Goal: Transaction & Acquisition: Purchase product/service

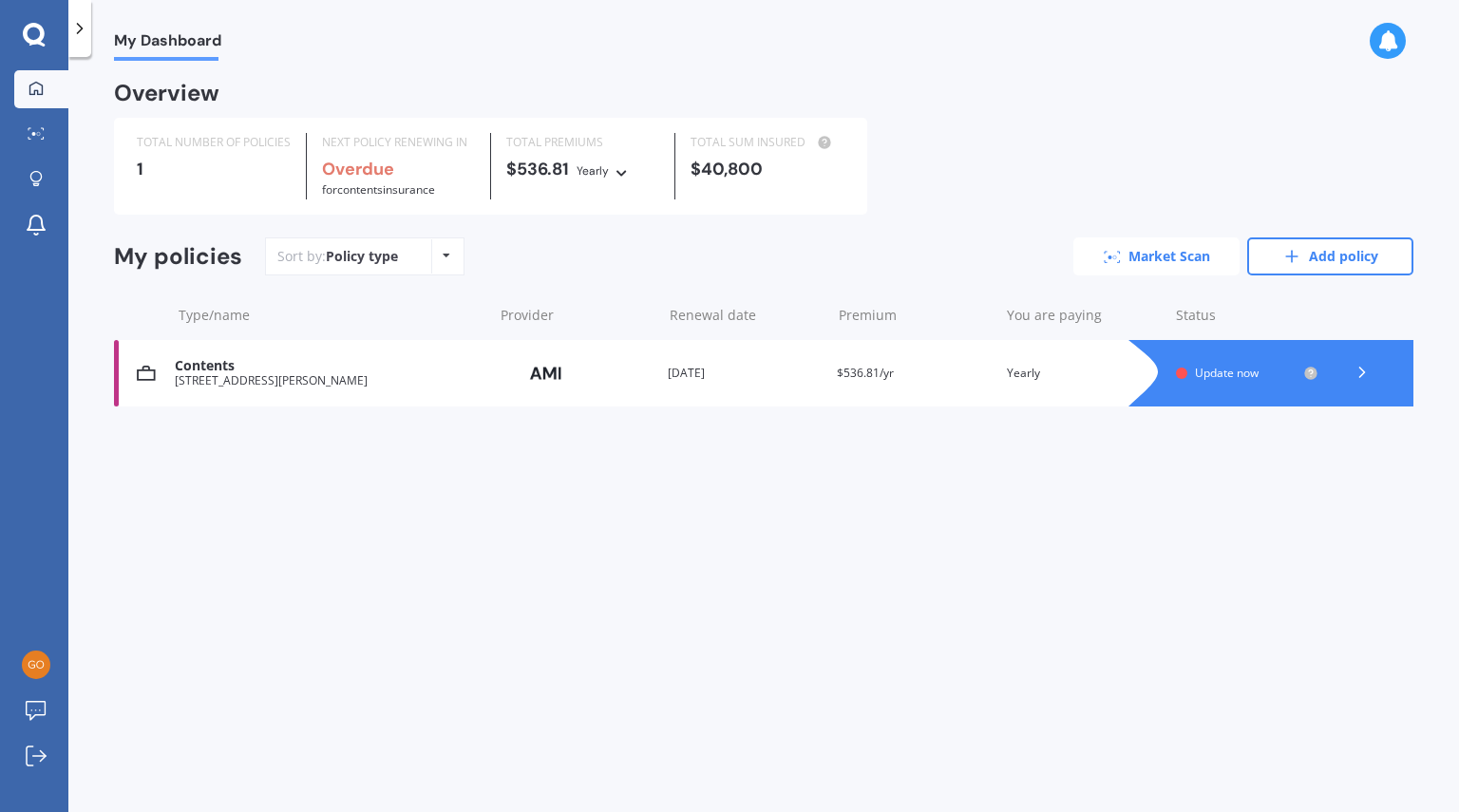
click at [1156, 259] on link "Market Scan" at bounding box center [1156, 256] width 166 height 38
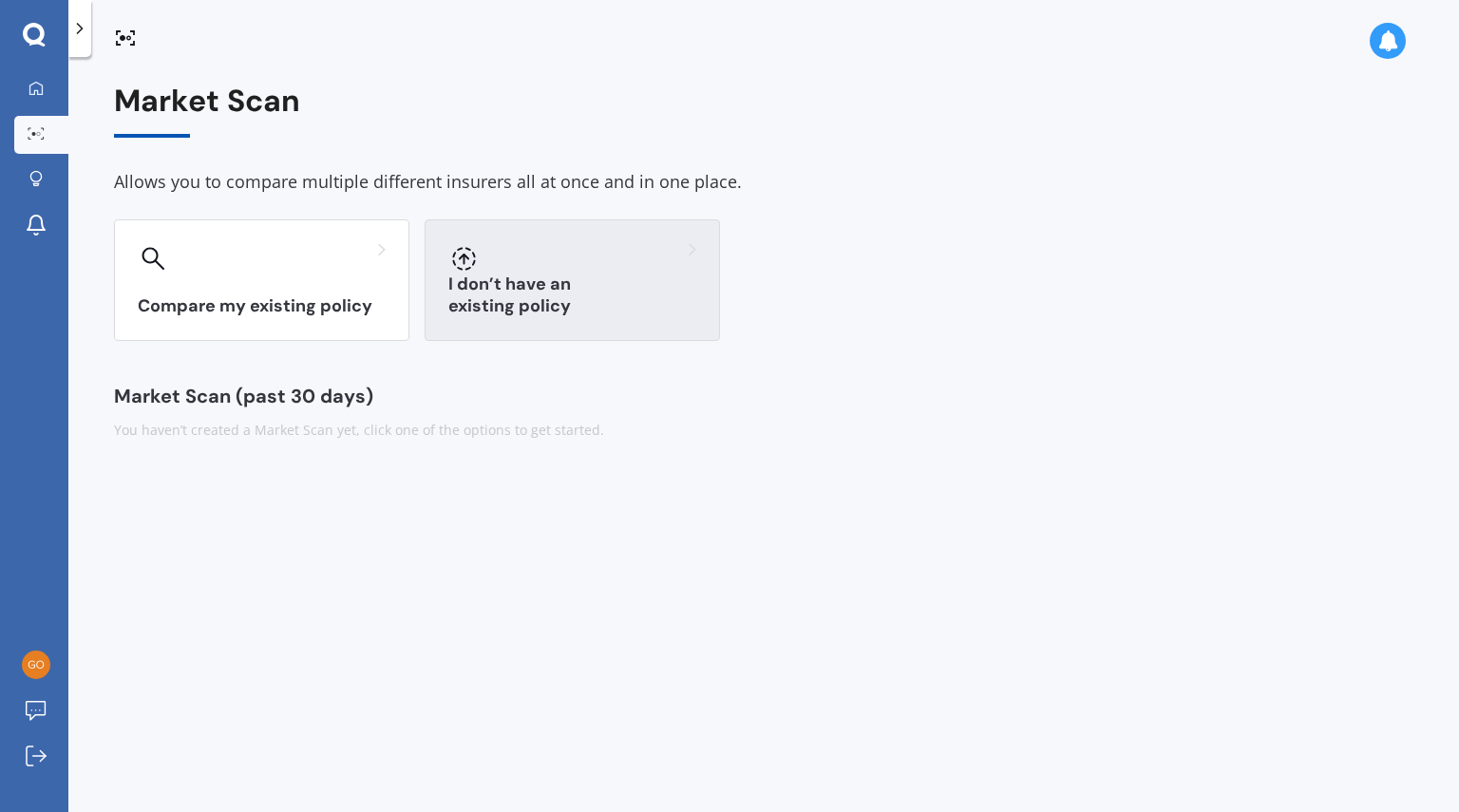
click at [538, 288] on div "I don’t have an existing policy" at bounding box center [572, 279] width 296 height 121
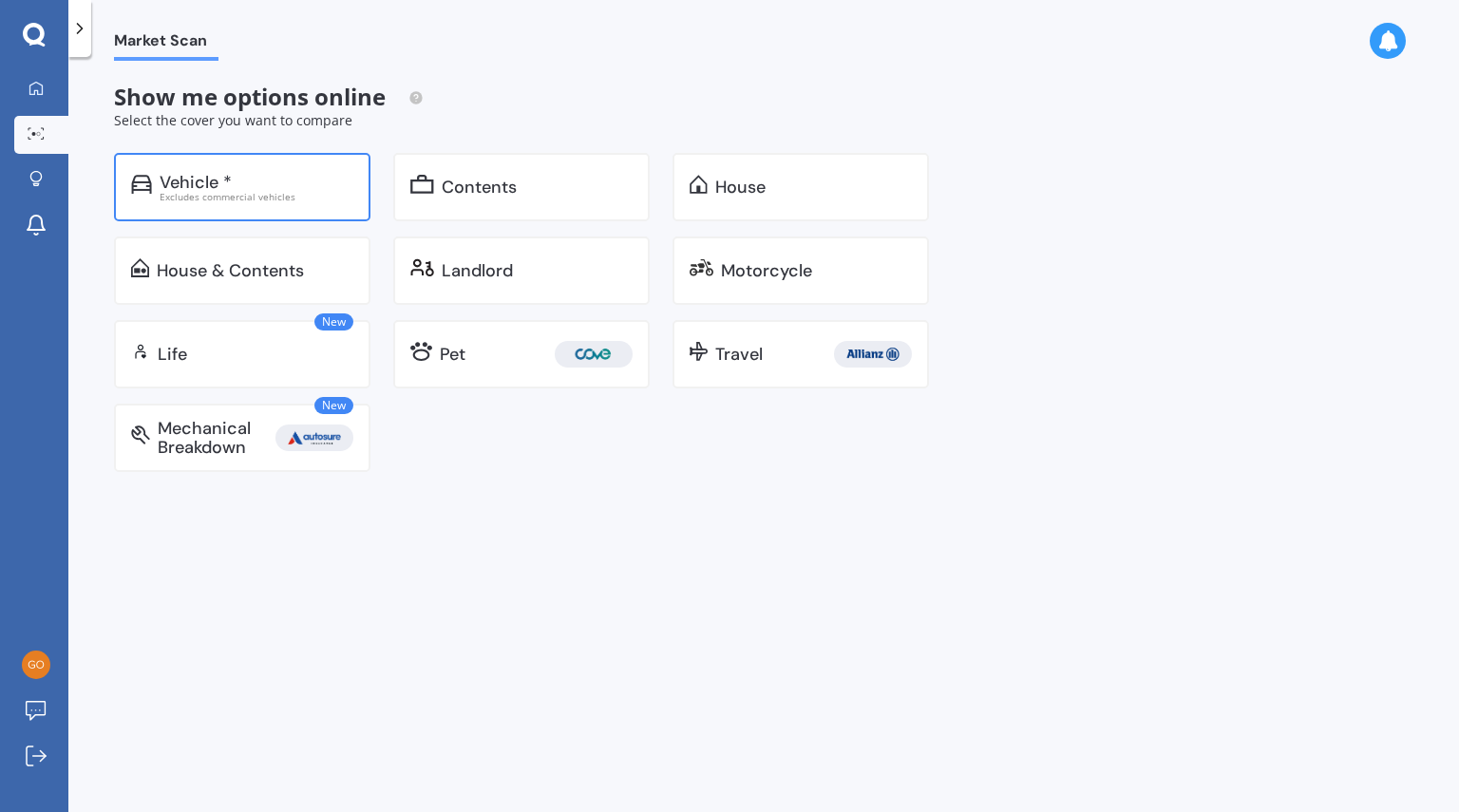
click at [230, 180] on div "Vehicle *" at bounding box center [196, 182] width 72 height 19
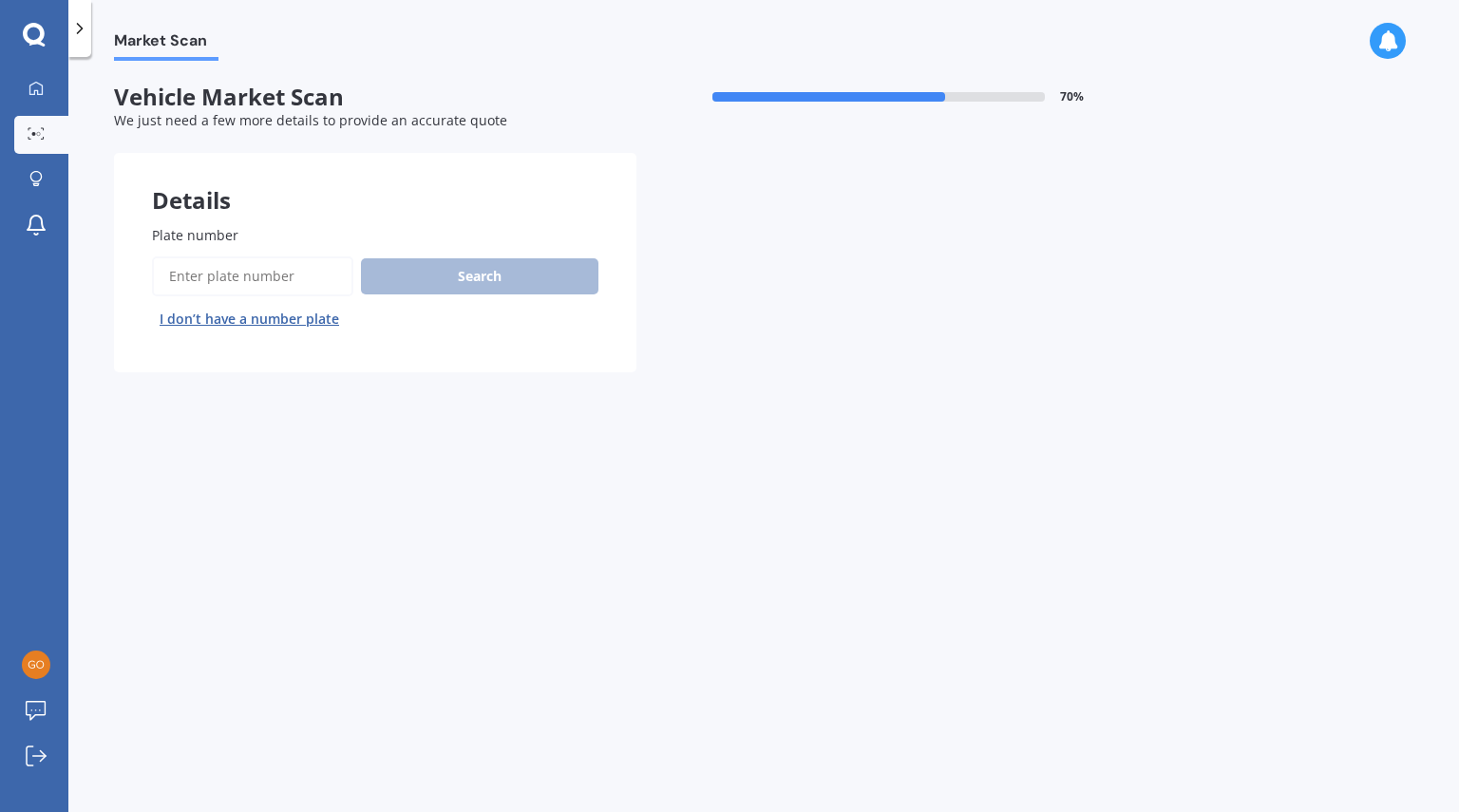
click at [241, 275] on input "Plate number" at bounding box center [253, 276] width 202 height 40
type input "kzt880"
click at [445, 264] on button "Search" at bounding box center [479, 276] width 238 height 36
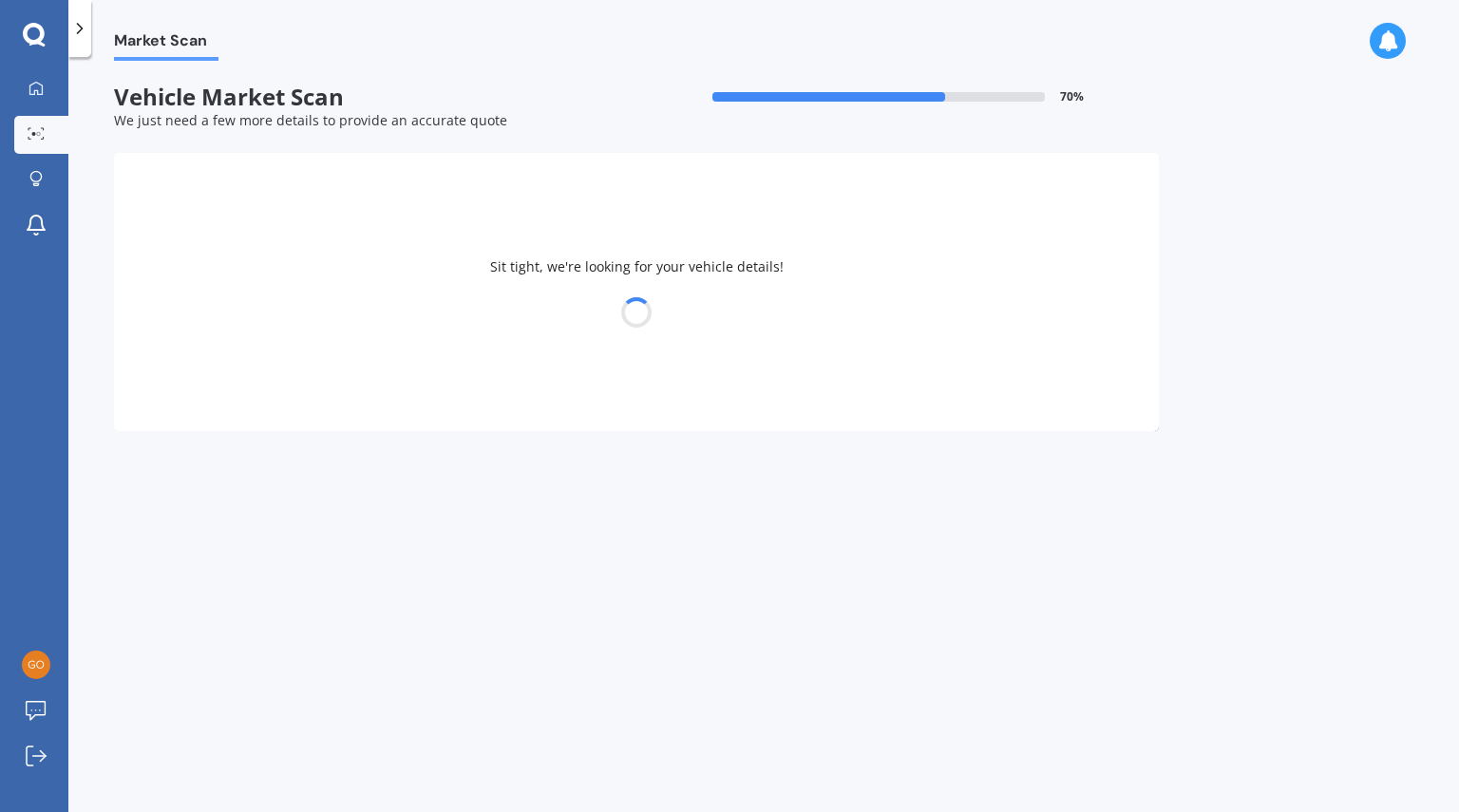
select select "HYUNDAI"
select select "[GEOGRAPHIC_DATA]"
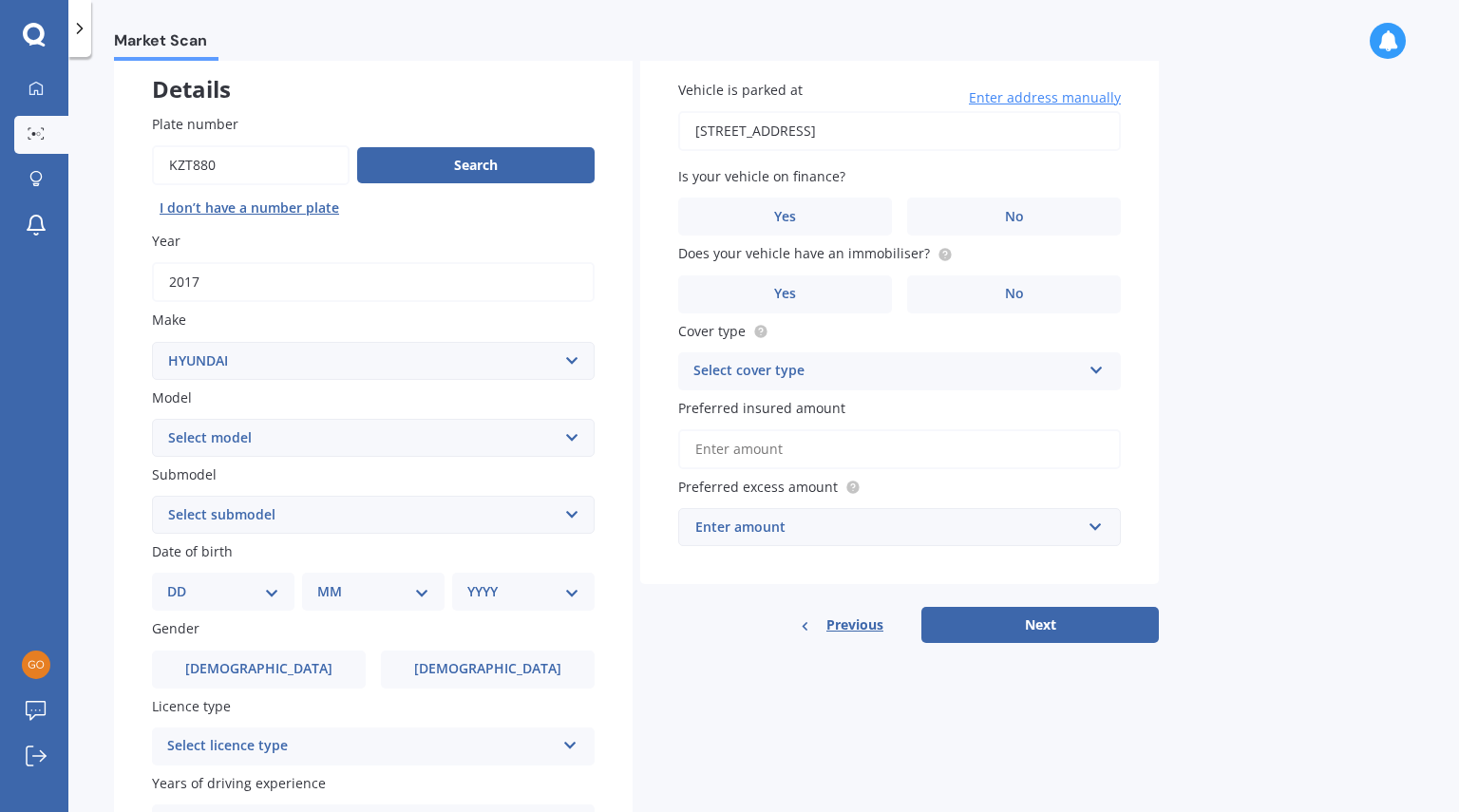
scroll to position [110, 0]
click at [790, 523] on div "Enter amount" at bounding box center [888, 528] width 386 height 21
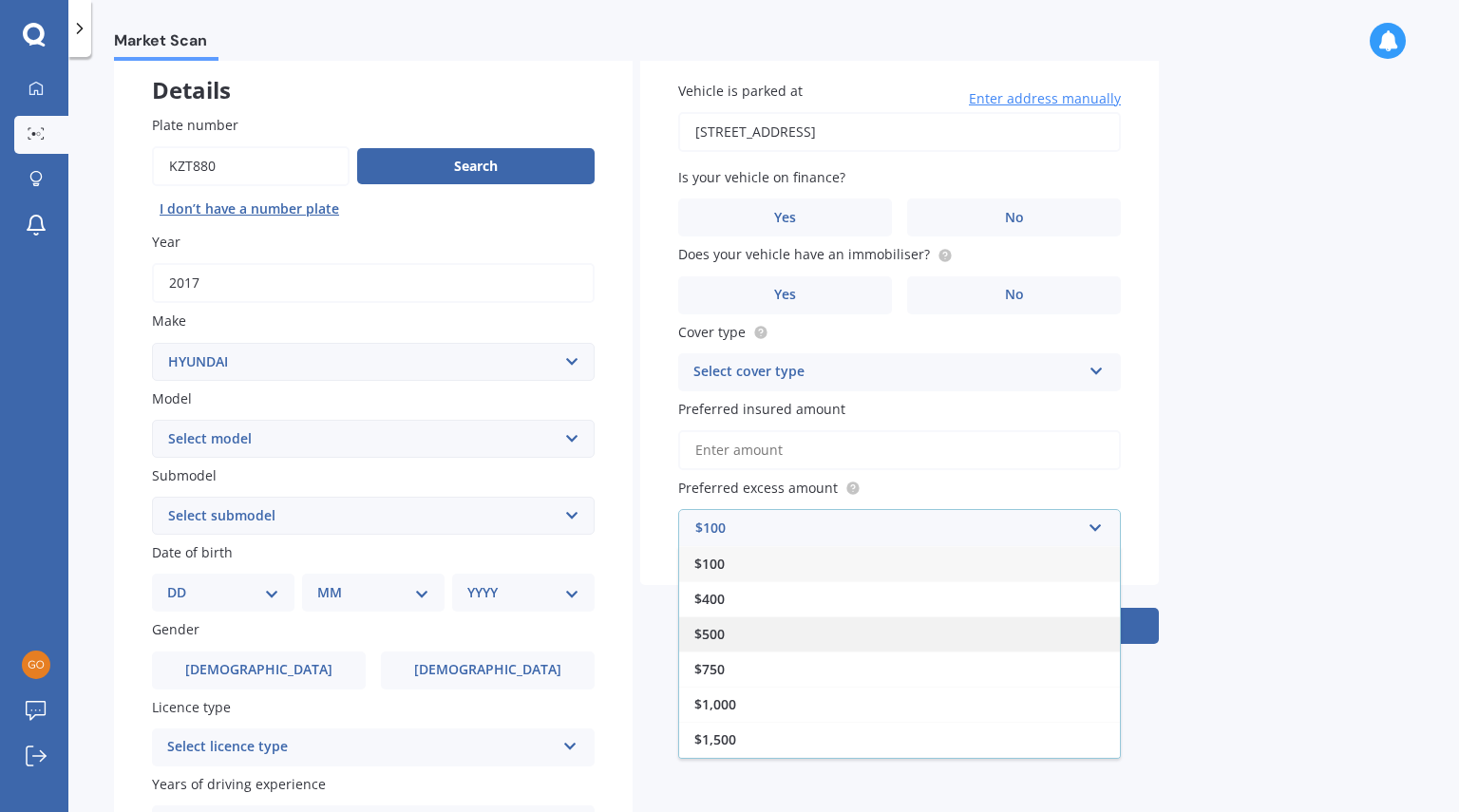
click at [757, 633] on div "$500" at bounding box center [900, 634] width 441 height 35
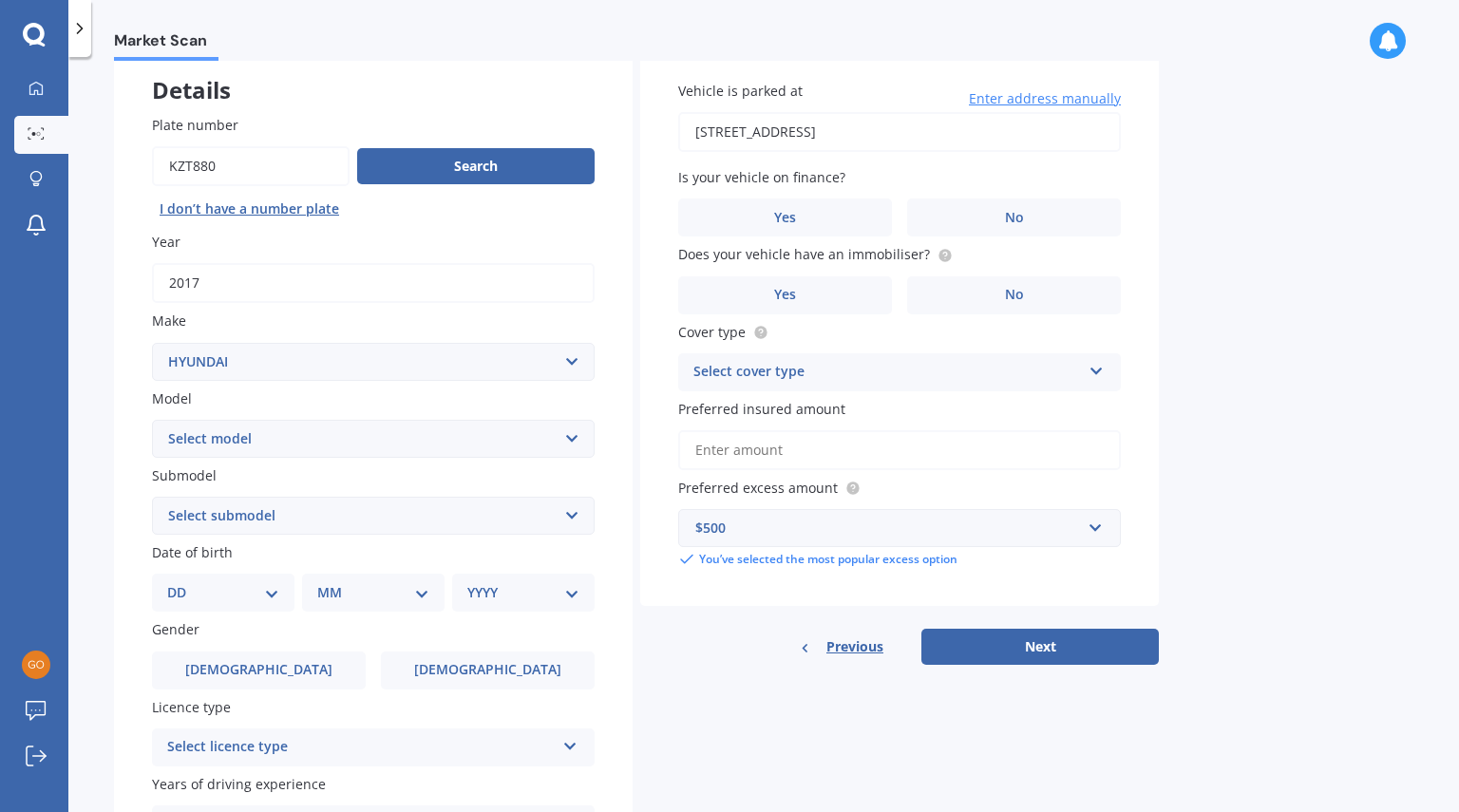
click at [764, 368] on div "Select cover type" at bounding box center [887, 372] width 388 height 23
click at [765, 406] on span "Comprehensive" at bounding box center [745, 409] width 101 height 18
click at [973, 287] on label "No" at bounding box center [1014, 295] width 213 height 38
click at [0, 0] on input "No" at bounding box center [0, 0] width 0 height 0
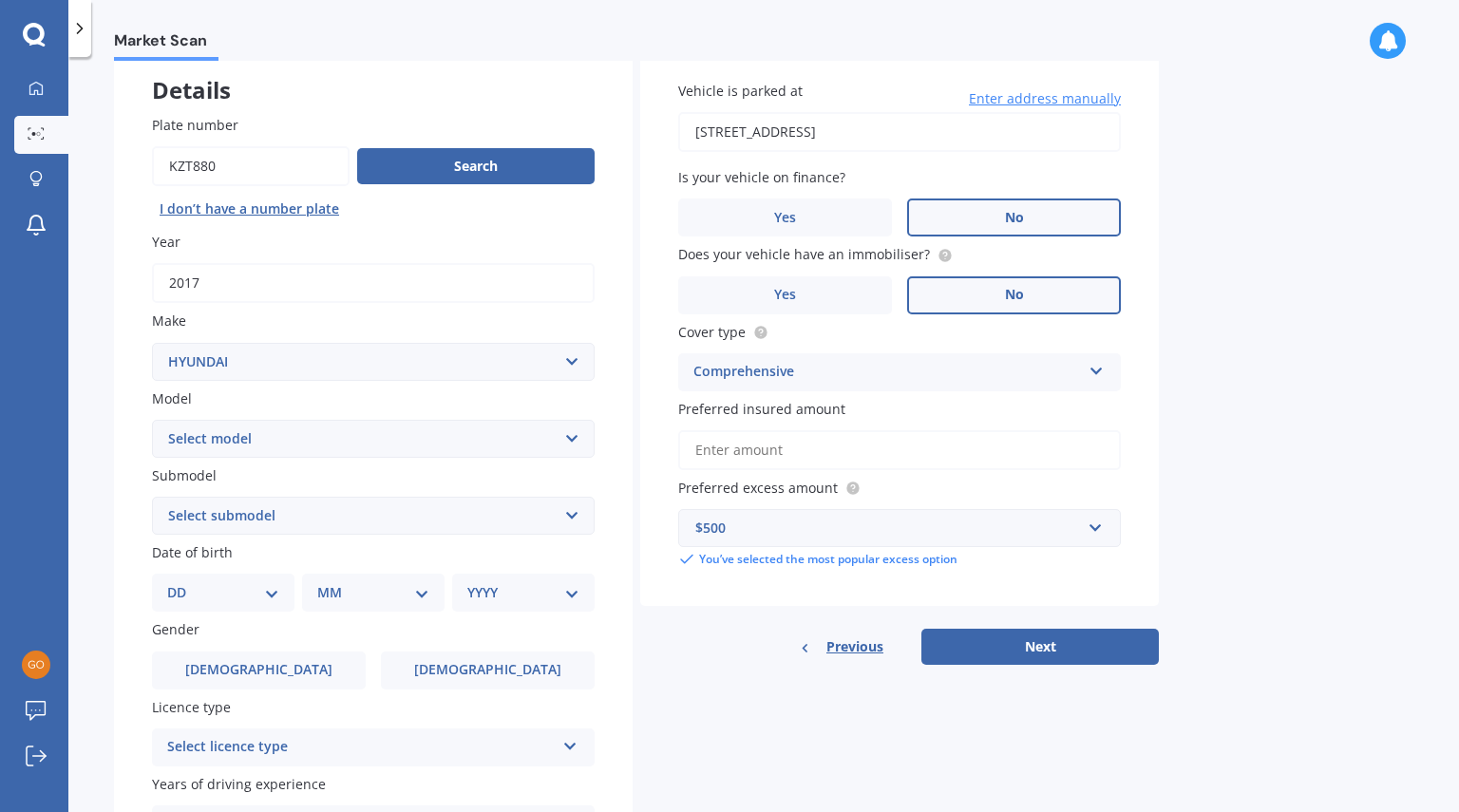
click at [982, 217] on label "No" at bounding box center [1014, 217] width 213 height 38
click at [0, 0] on input "No" at bounding box center [0, 0] width 0 height 0
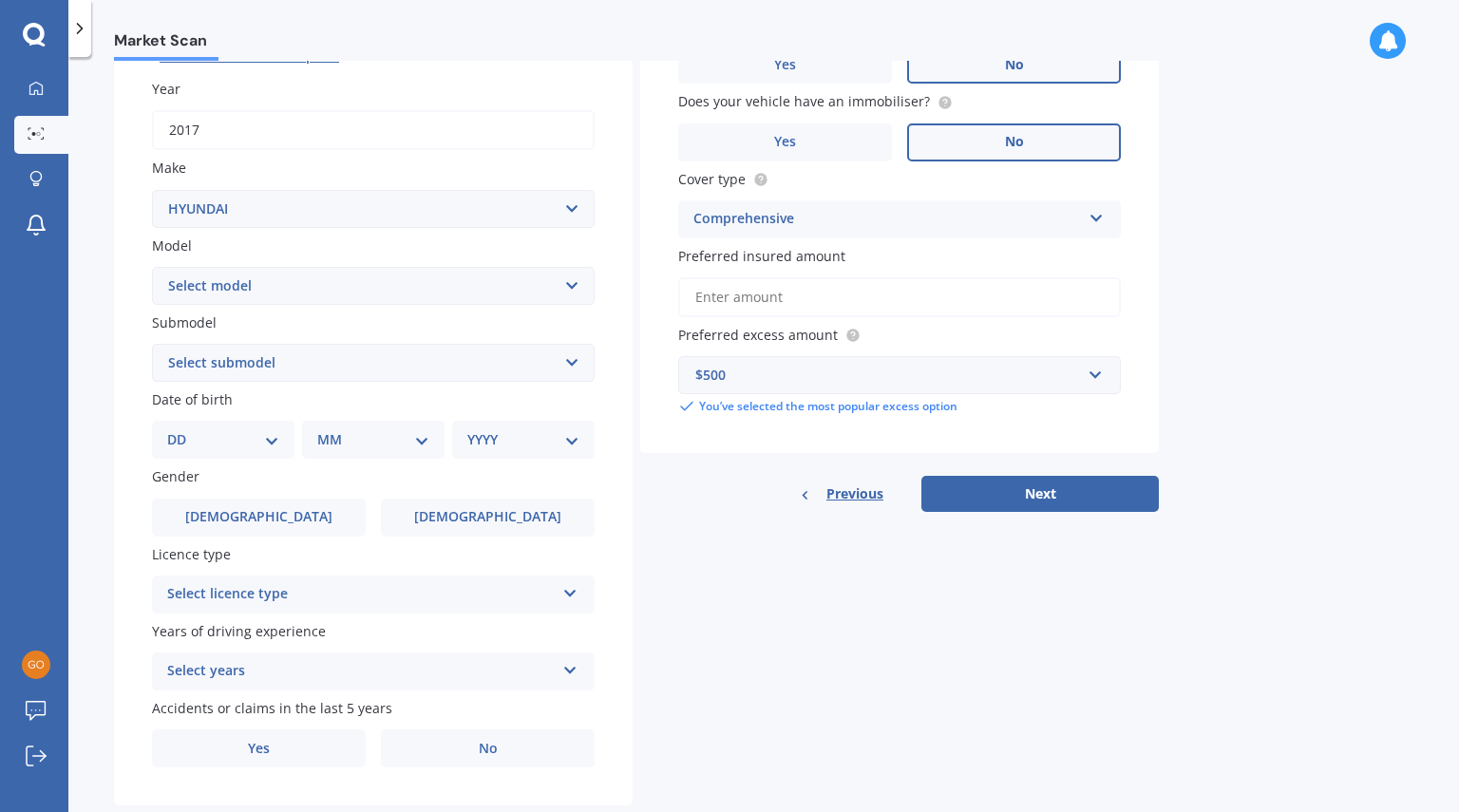
scroll to position [306, 0]
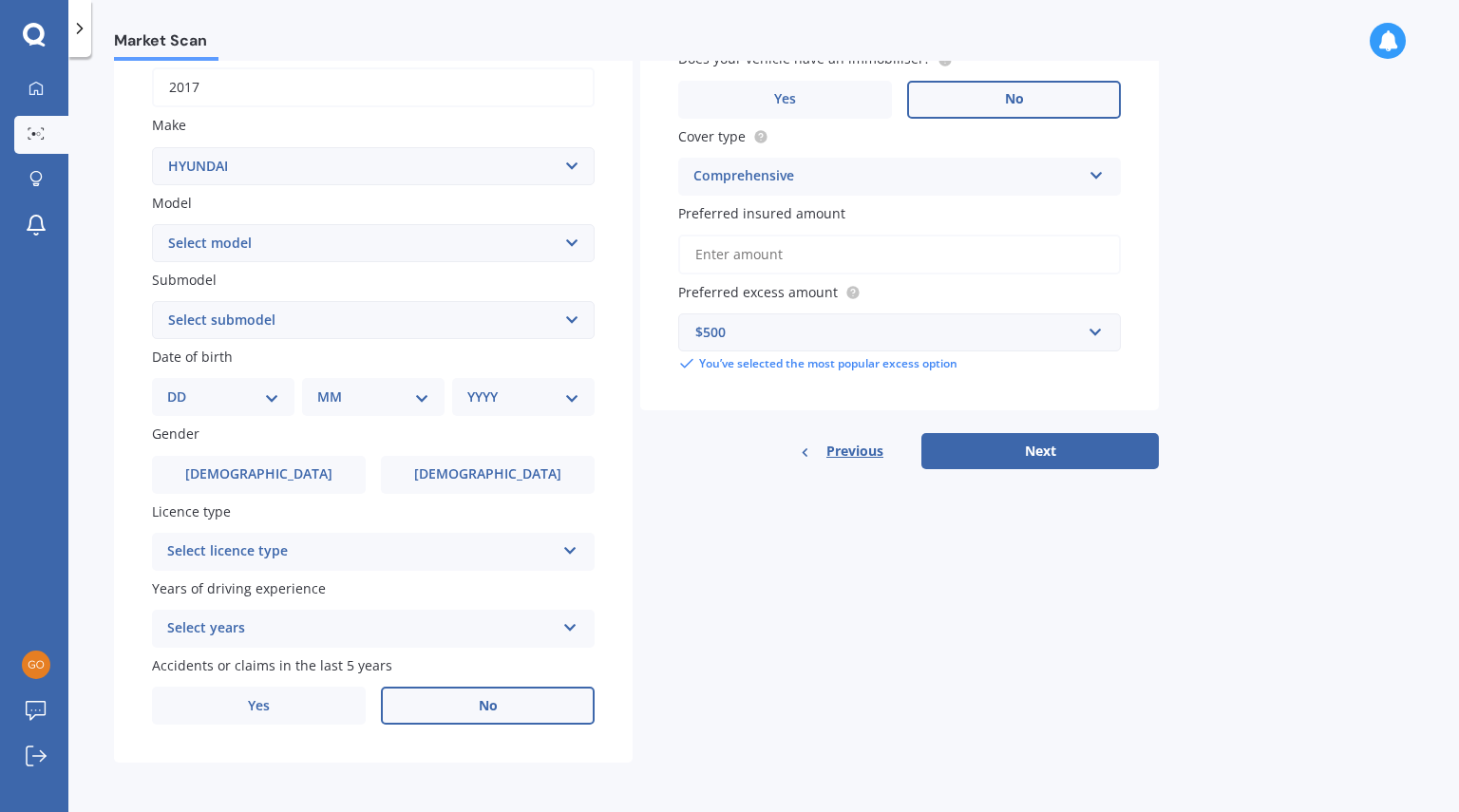
click at [435, 706] on label "No" at bounding box center [488, 704] width 213 height 38
click at [0, 0] on input "No" at bounding box center [0, 0] width 0 height 0
click at [399, 622] on div "Select years" at bounding box center [361, 629] width 388 height 23
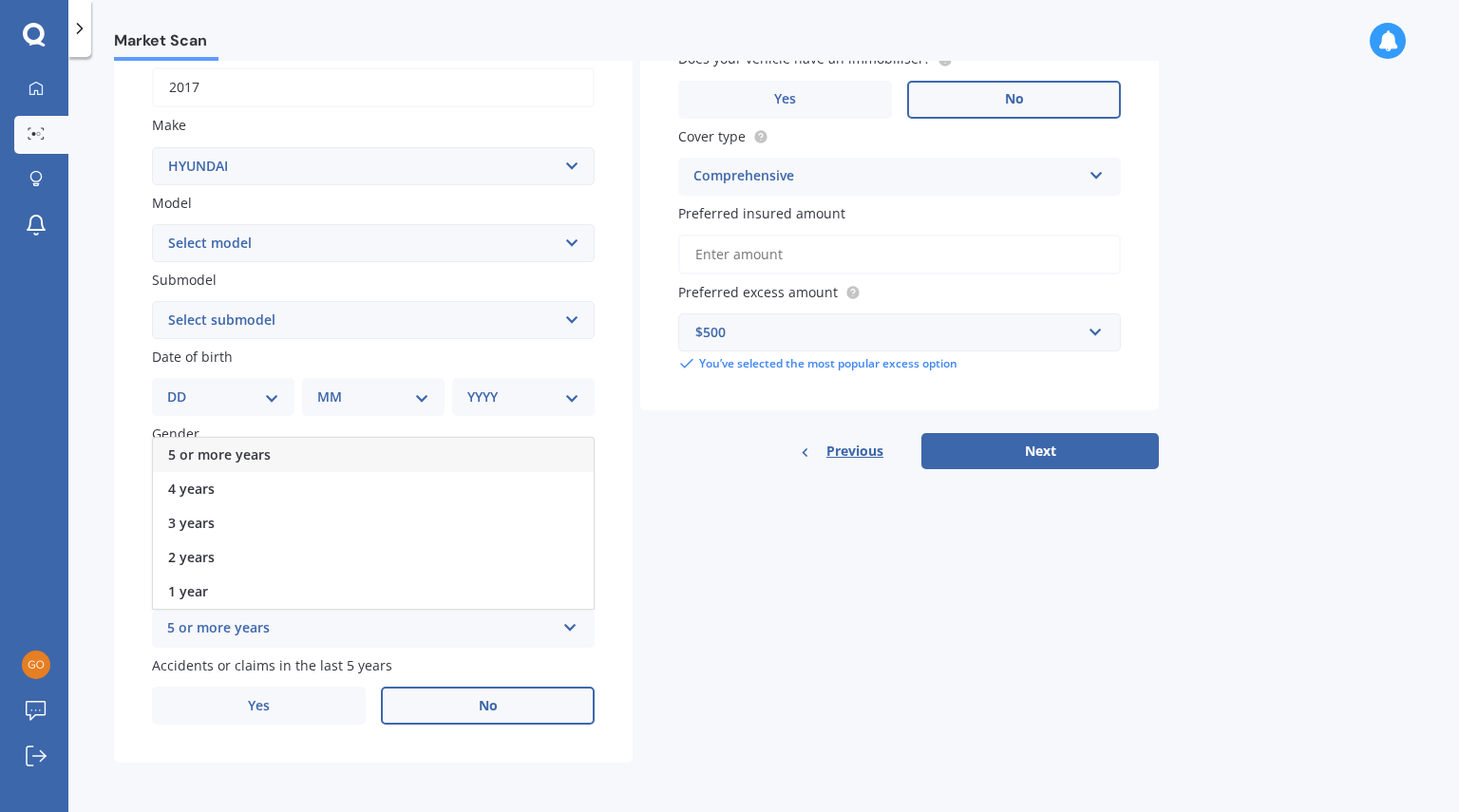
click at [341, 644] on div "5 or more years 5 or more years 4 years 3 years 2 years 1 year" at bounding box center [373, 628] width 443 height 38
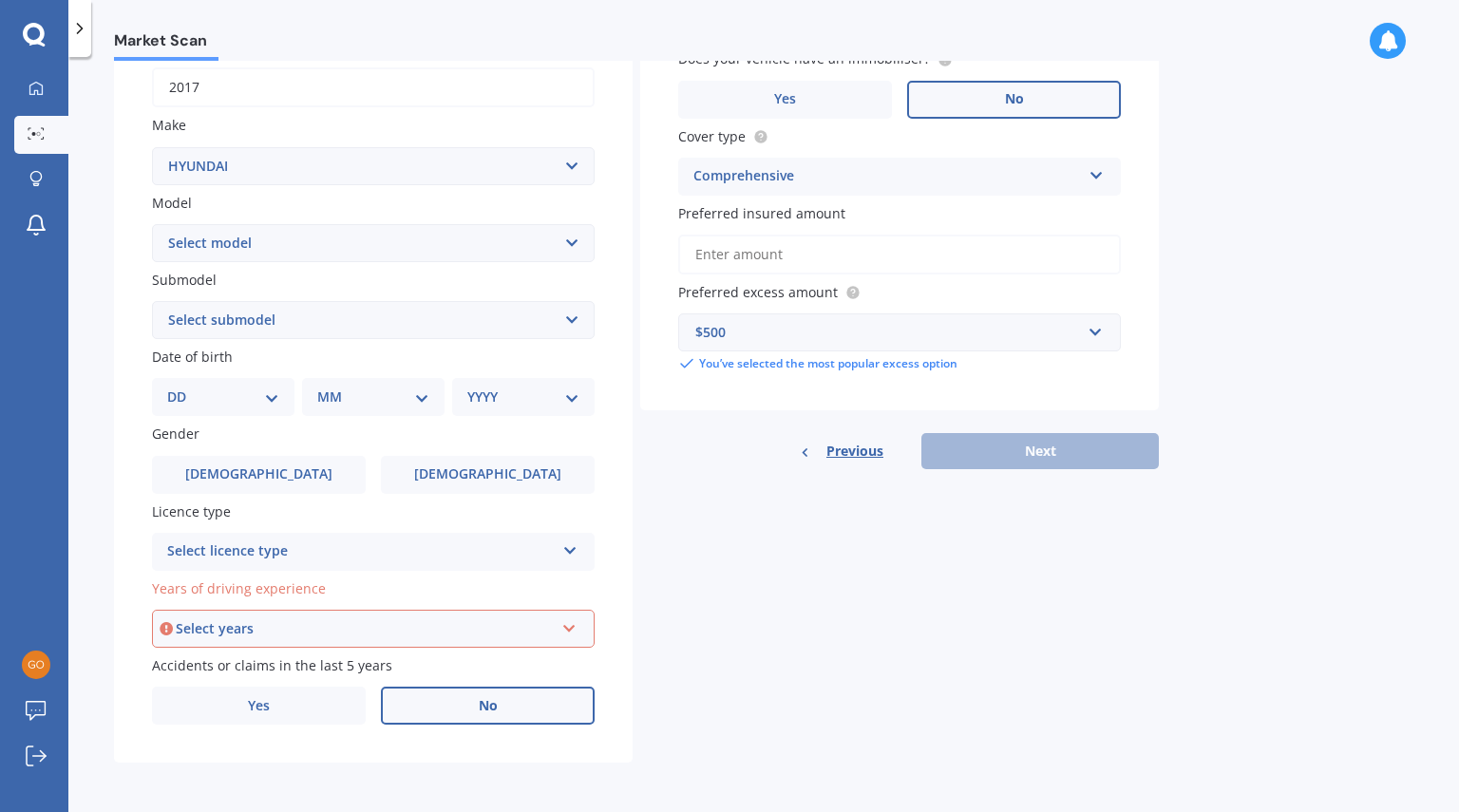
click at [335, 625] on div "Select years" at bounding box center [365, 629] width 378 height 21
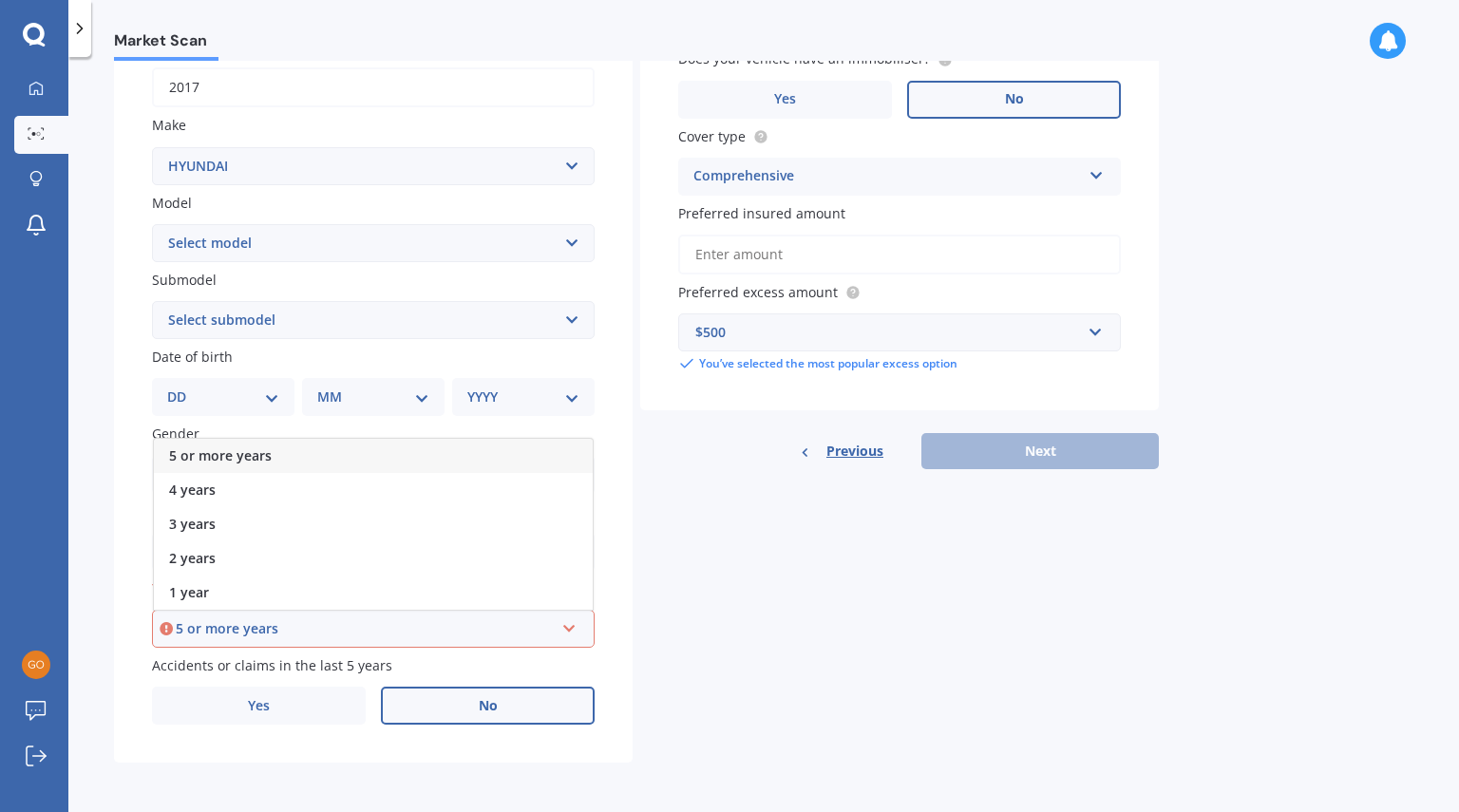
click at [272, 463] on div "5 or more years" at bounding box center [373, 455] width 439 height 34
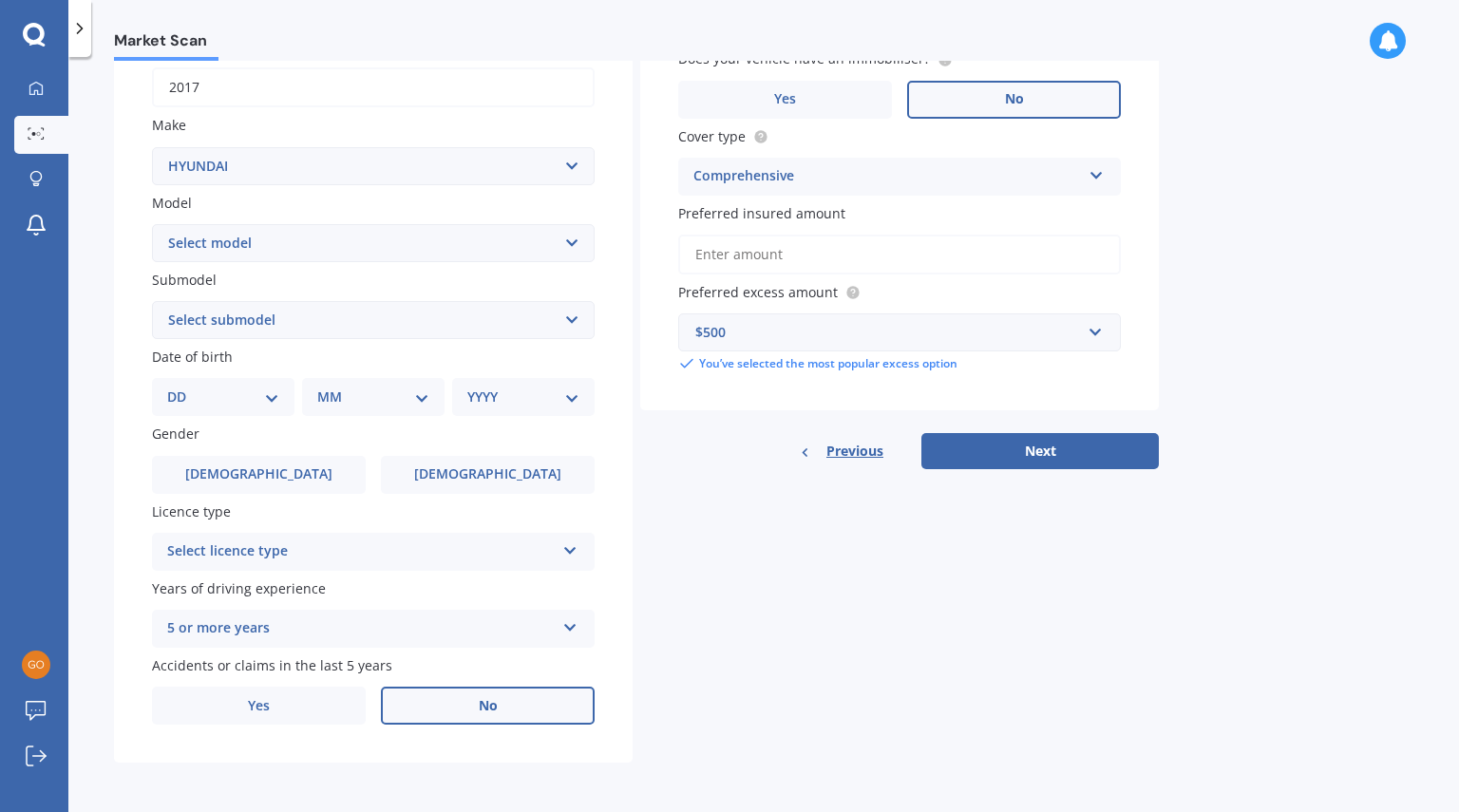
click at [314, 546] on div "Select licence type" at bounding box center [361, 552] width 388 height 23
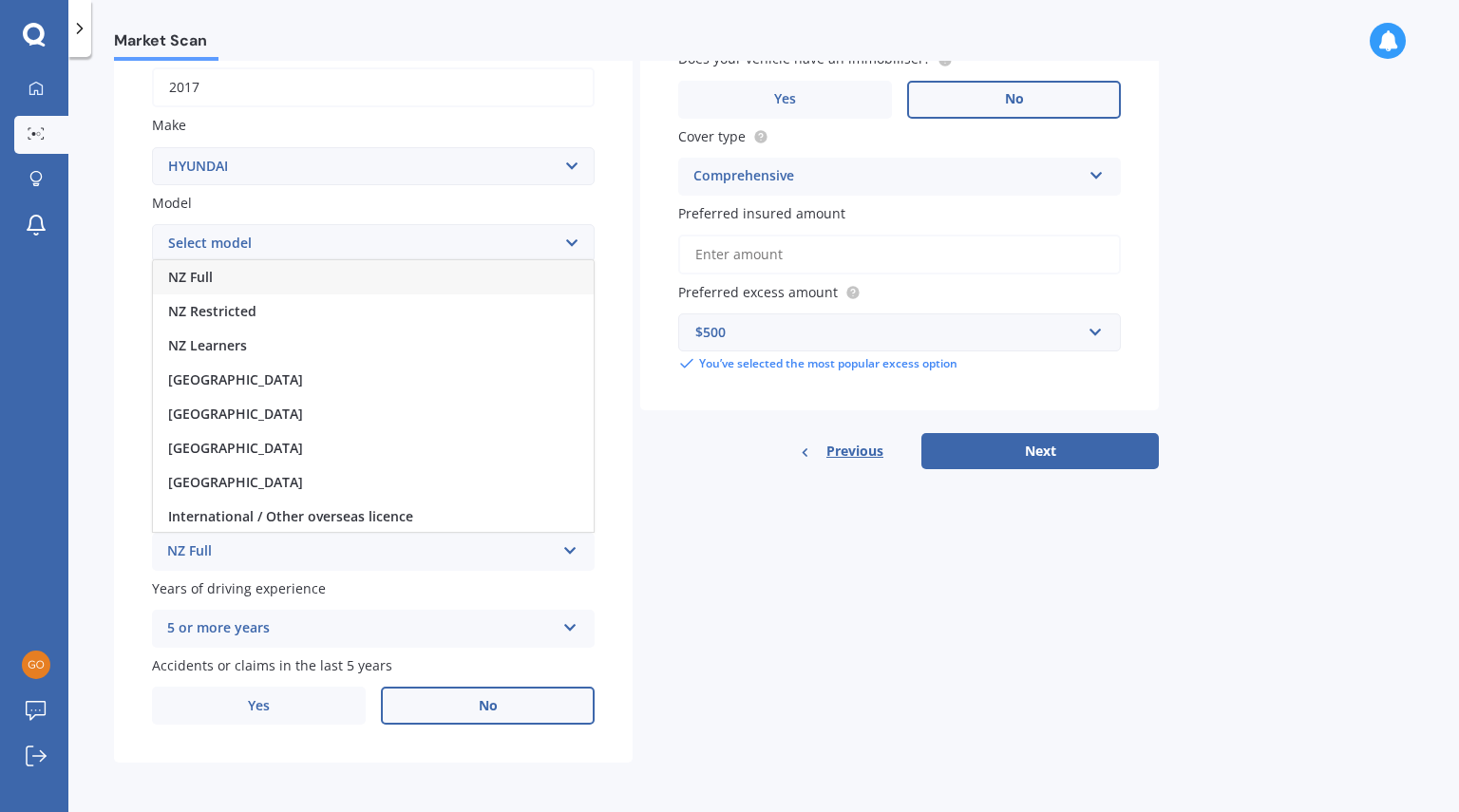
click at [263, 282] on div "NZ Full" at bounding box center [373, 276] width 441 height 34
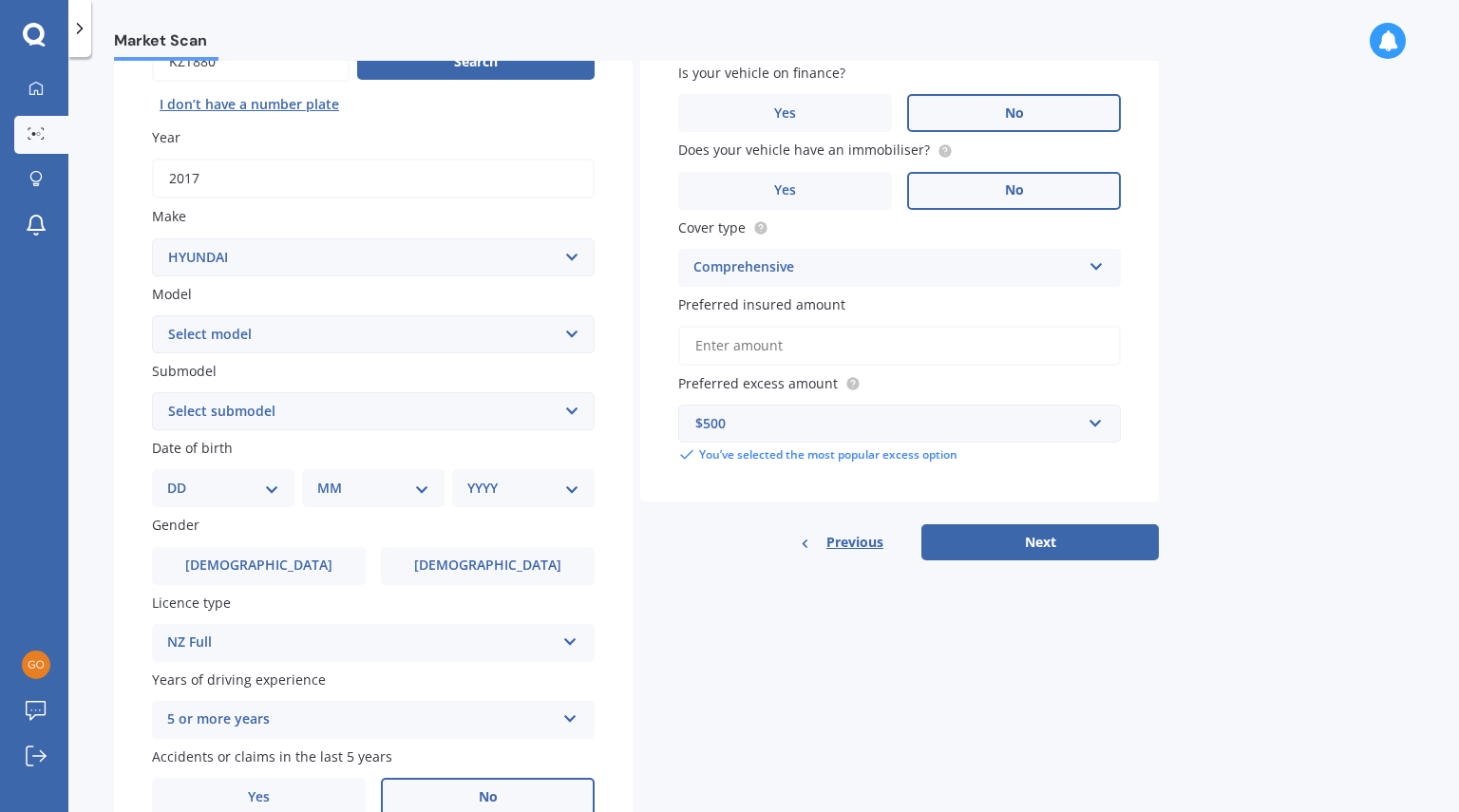
scroll to position [206, 0]
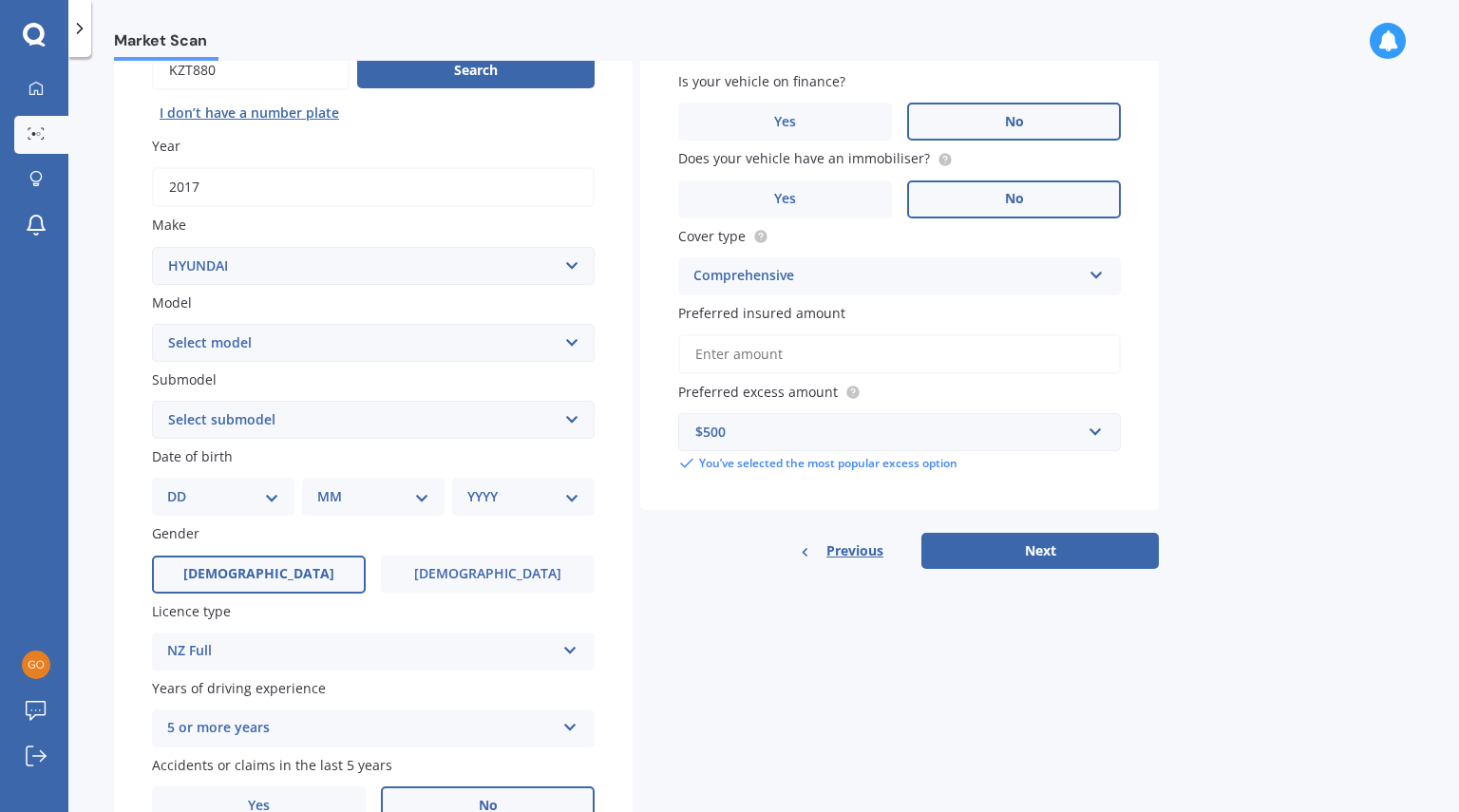
click at [265, 567] on span "[DEMOGRAPHIC_DATA]" at bounding box center [259, 574] width 151 height 16
click at [0, 0] on input "[DEMOGRAPHIC_DATA]" at bounding box center [0, 0] width 0 height 0
click at [248, 493] on select "DD 01 02 03 04 05 06 07 08 09 10 11 12 13 14 15 16 17 18 19 20 21 22 23 24 25 2…" at bounding box center [223, 497] width 112 height 21
select select "25"
click at [182, 486] on select "DD 01 02 03 04 05 06 07 08 09 10 11 12 13 14 15 16 17 18 19 20 21 22 23 24 25 2…" at bounding box center [223, 497] width 112 height 21
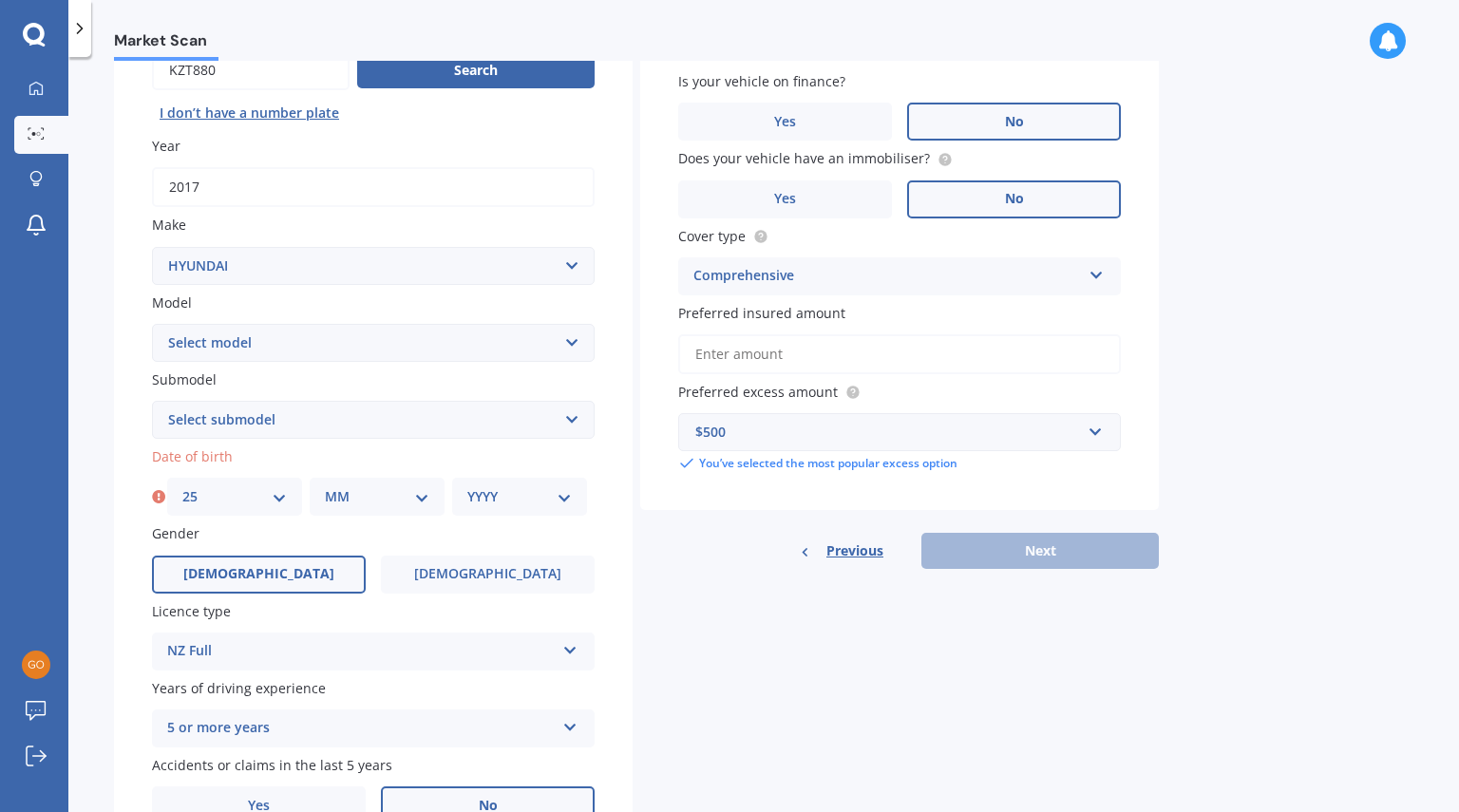
click at [360, 497] on select "MM 01 02 03 04 05 06 07 08 09 10 11 12" at bounding box center [377, 497] width 105 height 21
select select "07"
click at [325, 486] on select "MM 01 02 03 04 05 06 07 08 09 10 11 12" at bounding box center [377, 497] width 105 height 21
click at [492, 496] on select "YYYY 2025 2024 2023 2022 2021 2020 2019 2018 2017 2016 2015 2014 2013 2012 2011…" at bounding box center [520, 497] width 105 height 21
select select "1988"
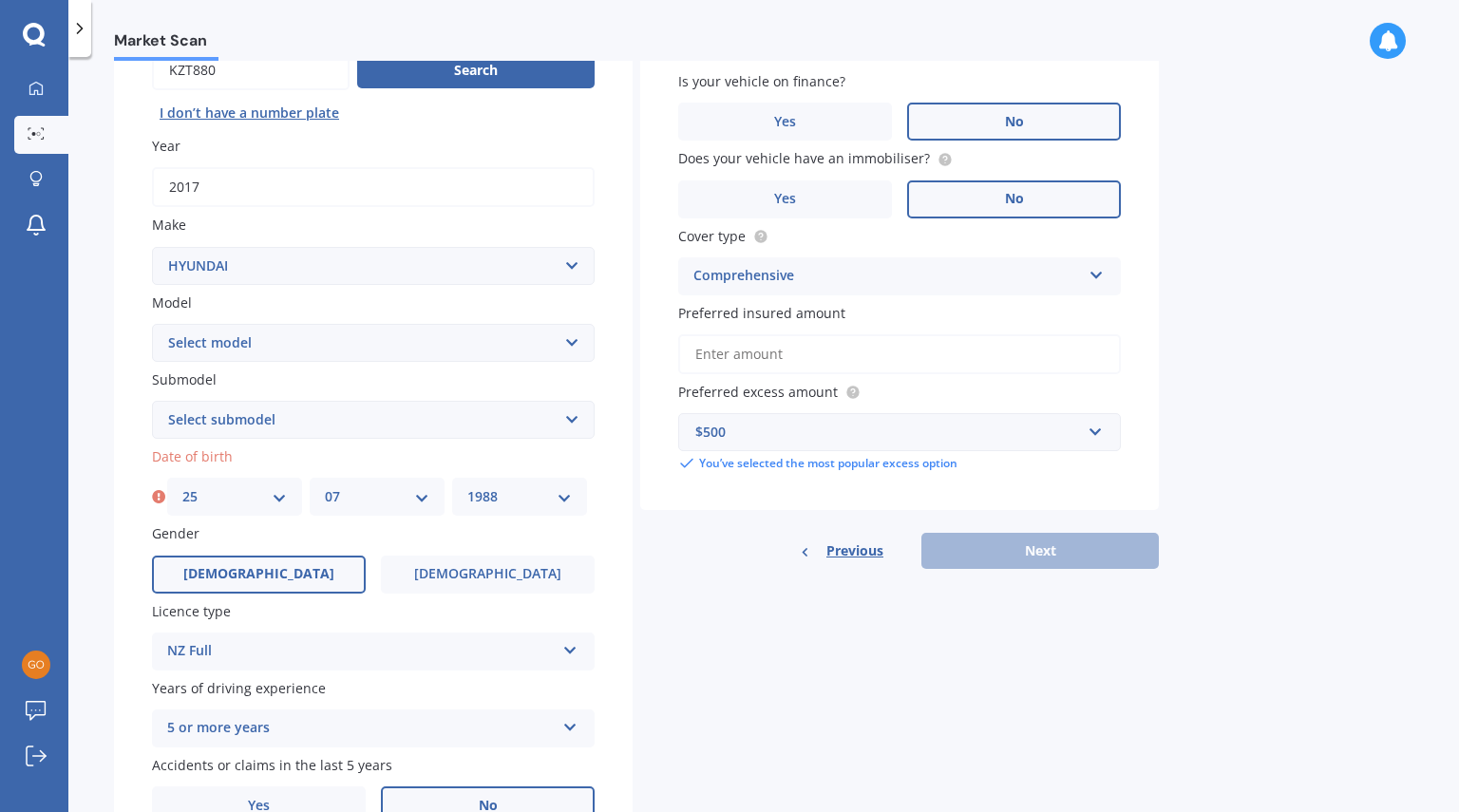
click at [467, 486] on select "YYYY 2025 2024 2023 2022 2021 2020 2019 2018 2017 2016 2015 2014 2013 2012 2011…" at bounding box center [520, 497] width 105 height 21
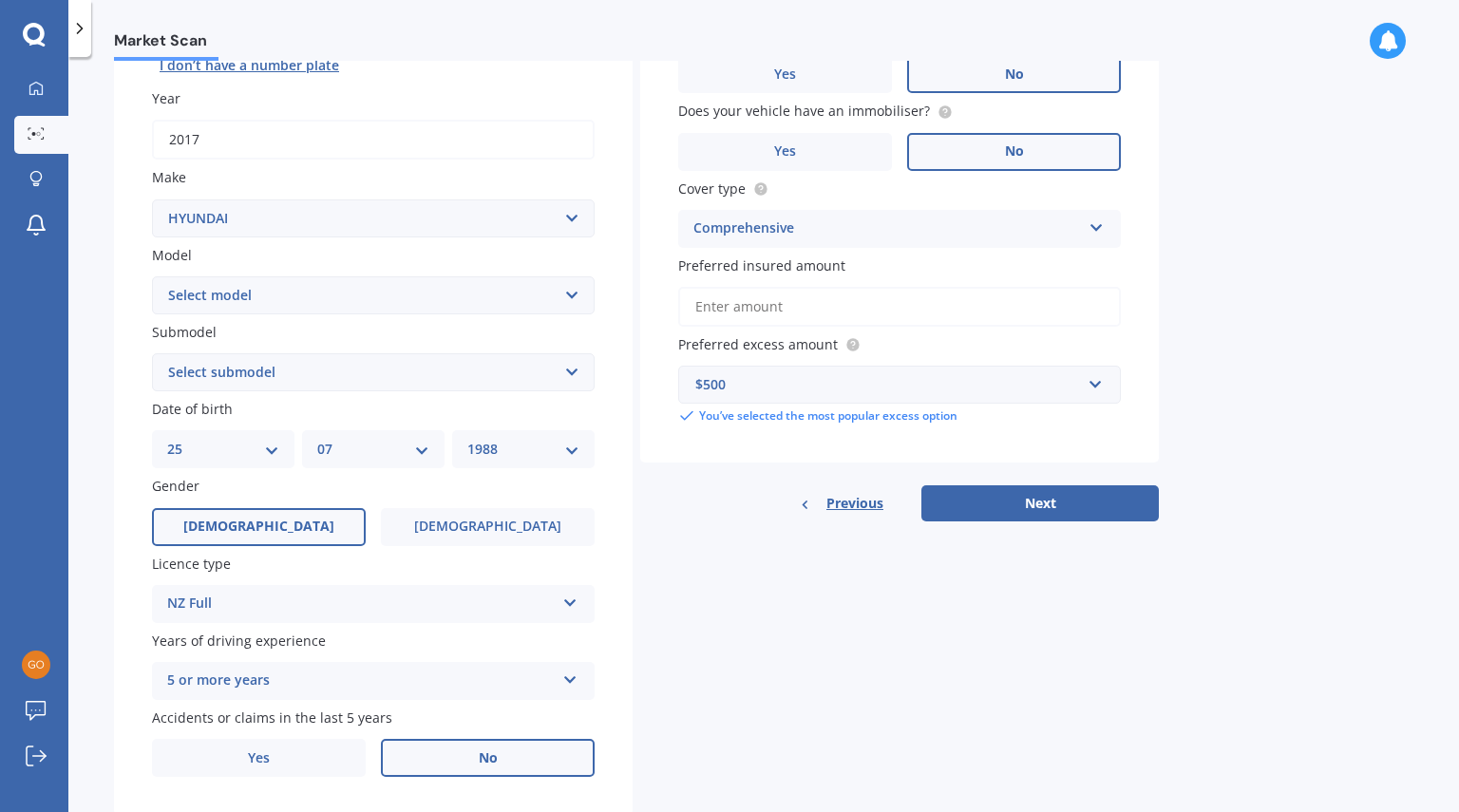
scroll to position [306, 0]
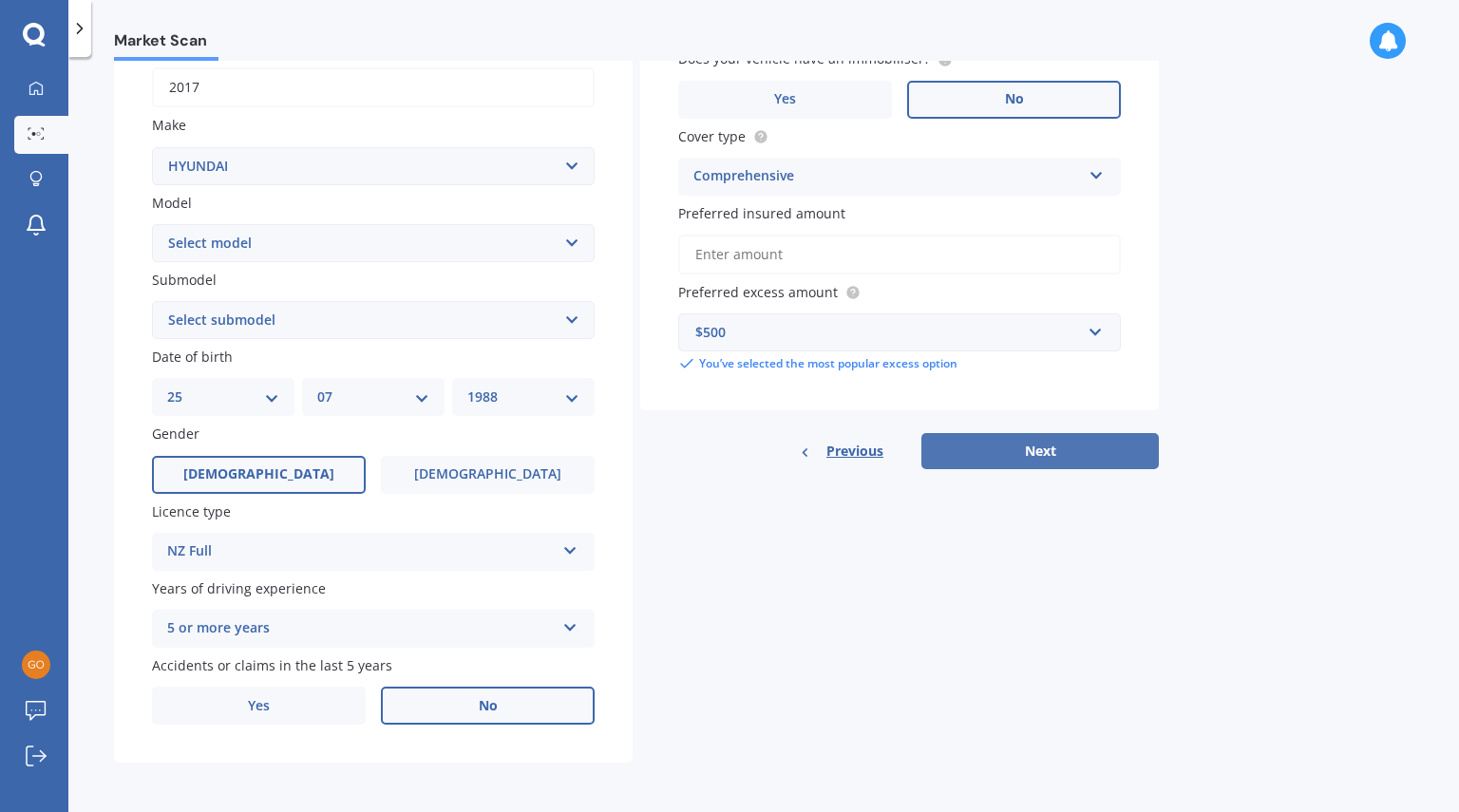
click at [969, 444] on button "Next" at bounding box center [1040, 451] width 238 height 36
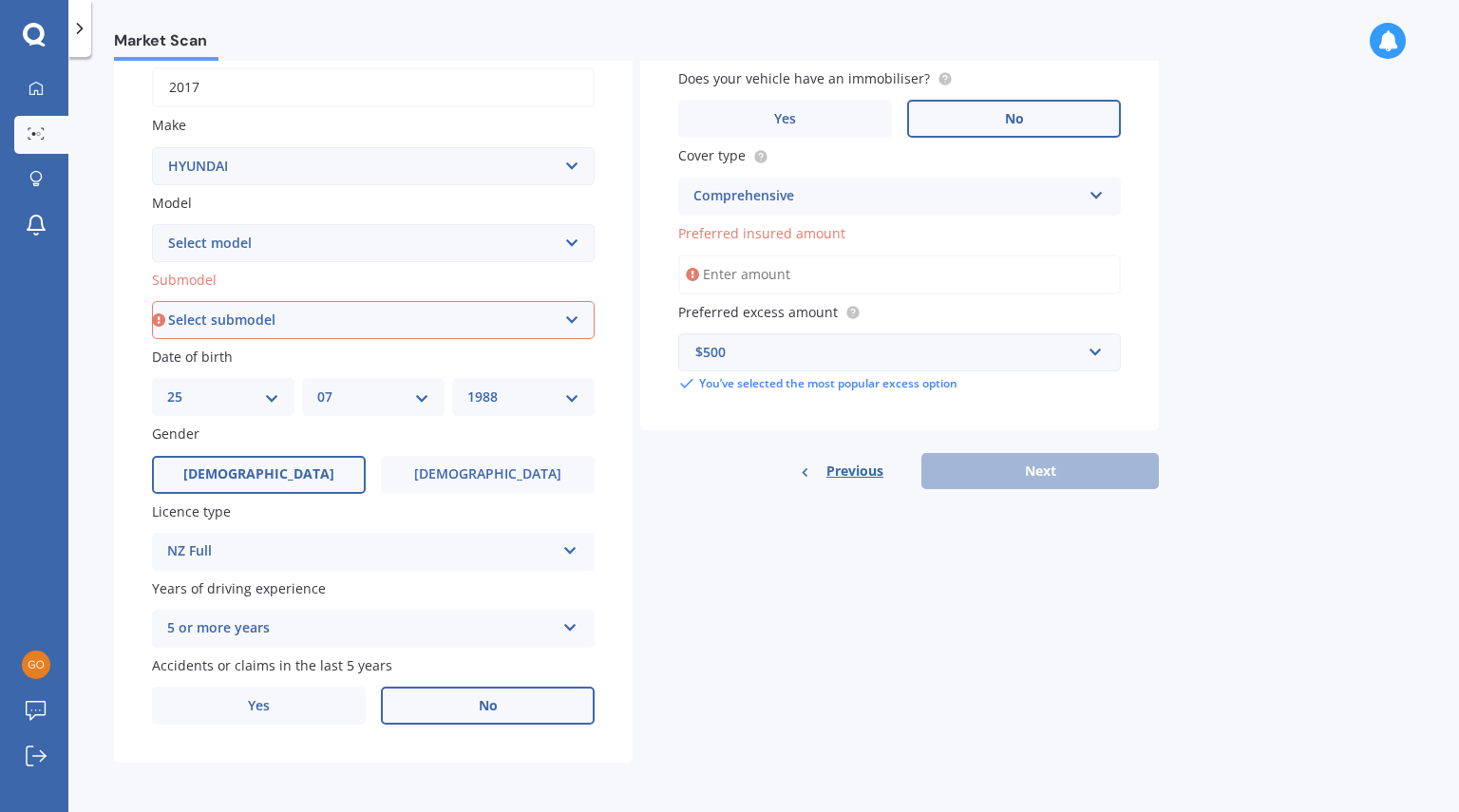
click at [733, 273] on input "Preferred insured amount" at bounding box center [900, 274] width 443 height 40
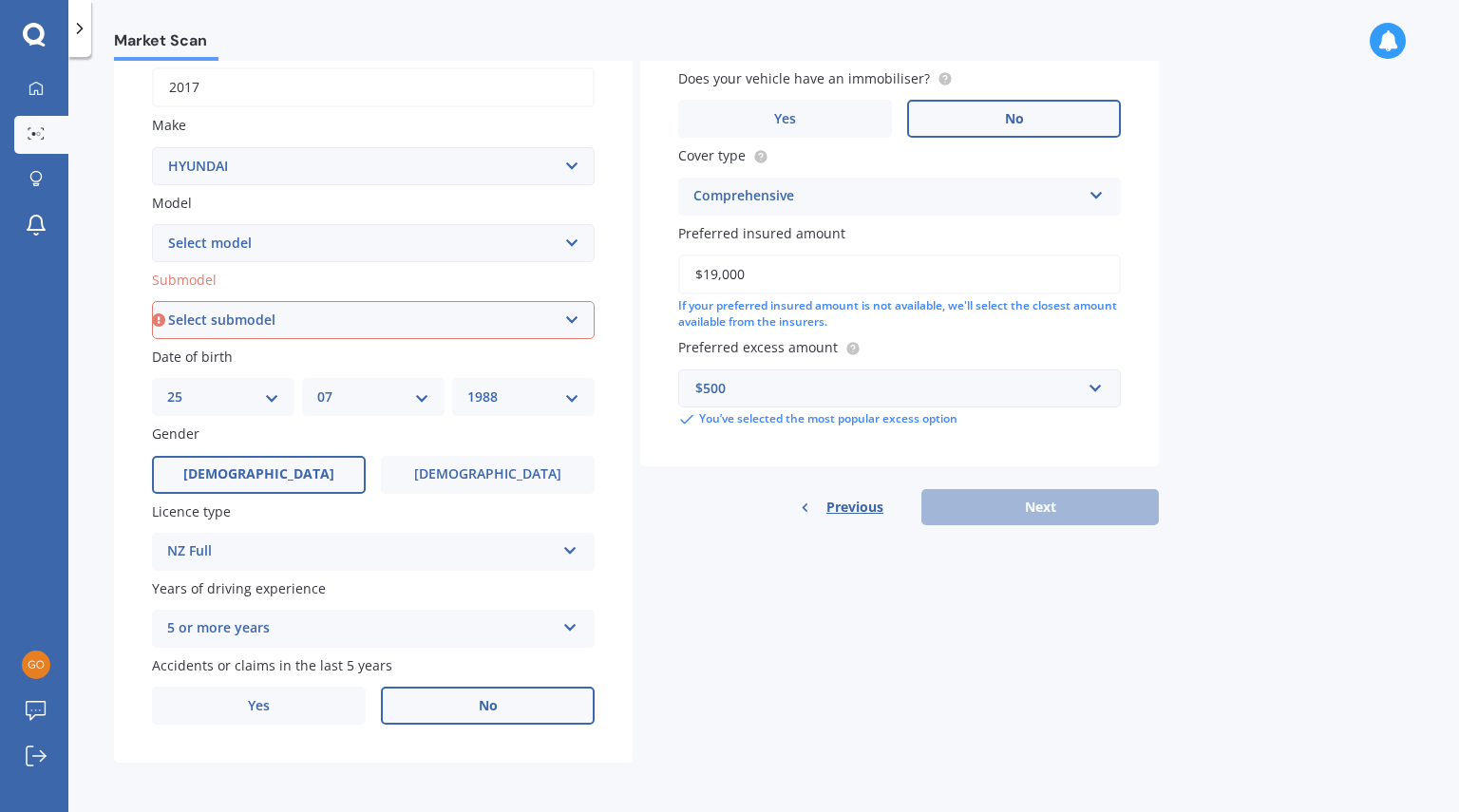
type input "$19,000"
click at [749, 578] on div "Details Plate number Search I don’t have a number plate Year [DATE] Make Select…" at bounding box center [637, 305] width 1045 height 917
click at [875, 609] on div "Details Plate number Search I don’t have a number plate Year [DATE] Make Select…" at bounding box center [637, 305] width 1045 height 917
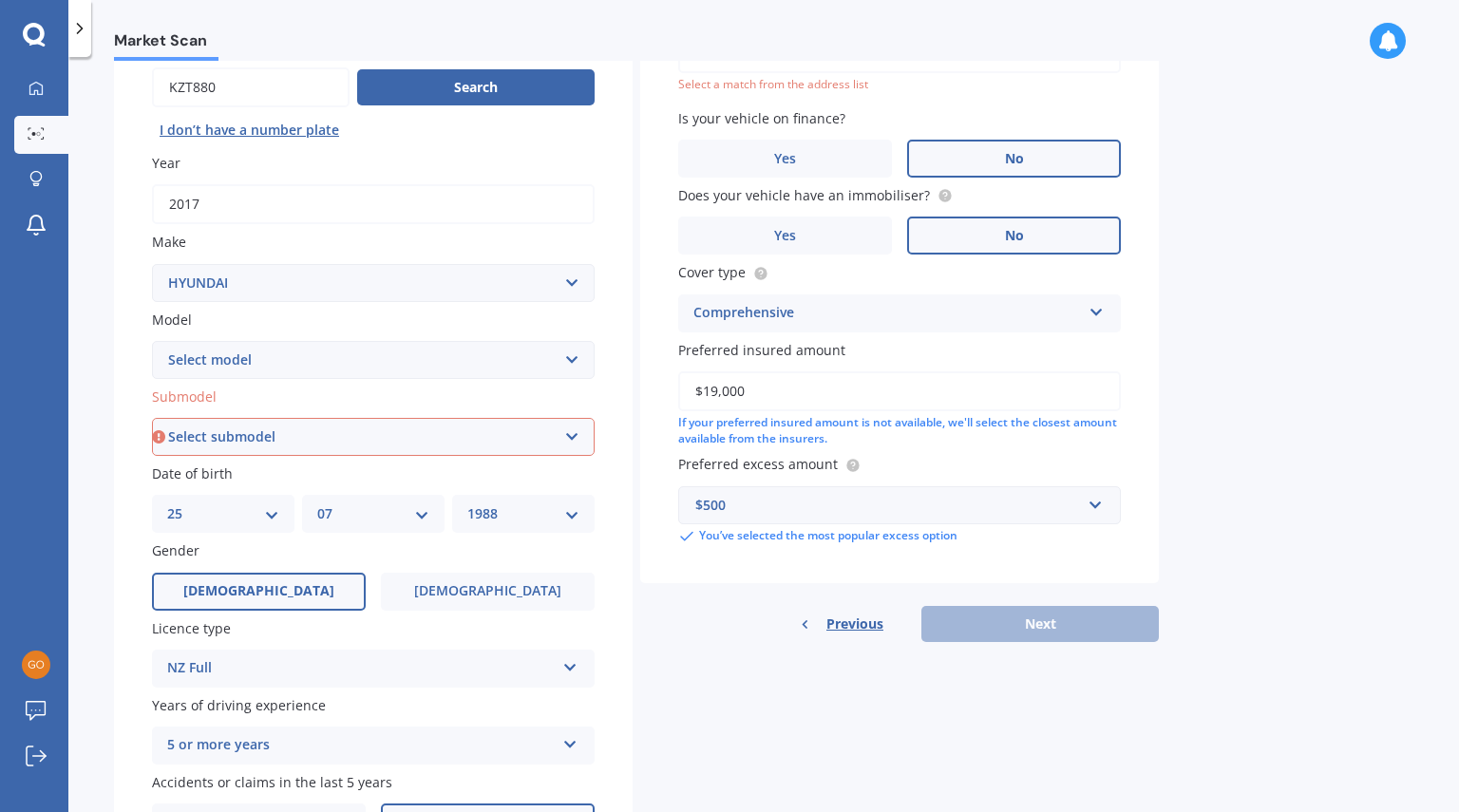
click at [312, 430] on select "Select submodel 1.6 Turbo Elite 2.0 4WD CRDi Turbo Diesel A4 2.0 4WD Petrol A4 …" at bounding box center [373, 436] width 443 height 38
select select "2.0 CITY 2WD PETROL"
click at [152, 418] on select "Select submodel 1.6 Turbo Elite 2.0 4WD CRDi Turbo Diesel A4 2.0 4WD Petrol A4 …" at bounding box center [373, 436] width 443 height 38
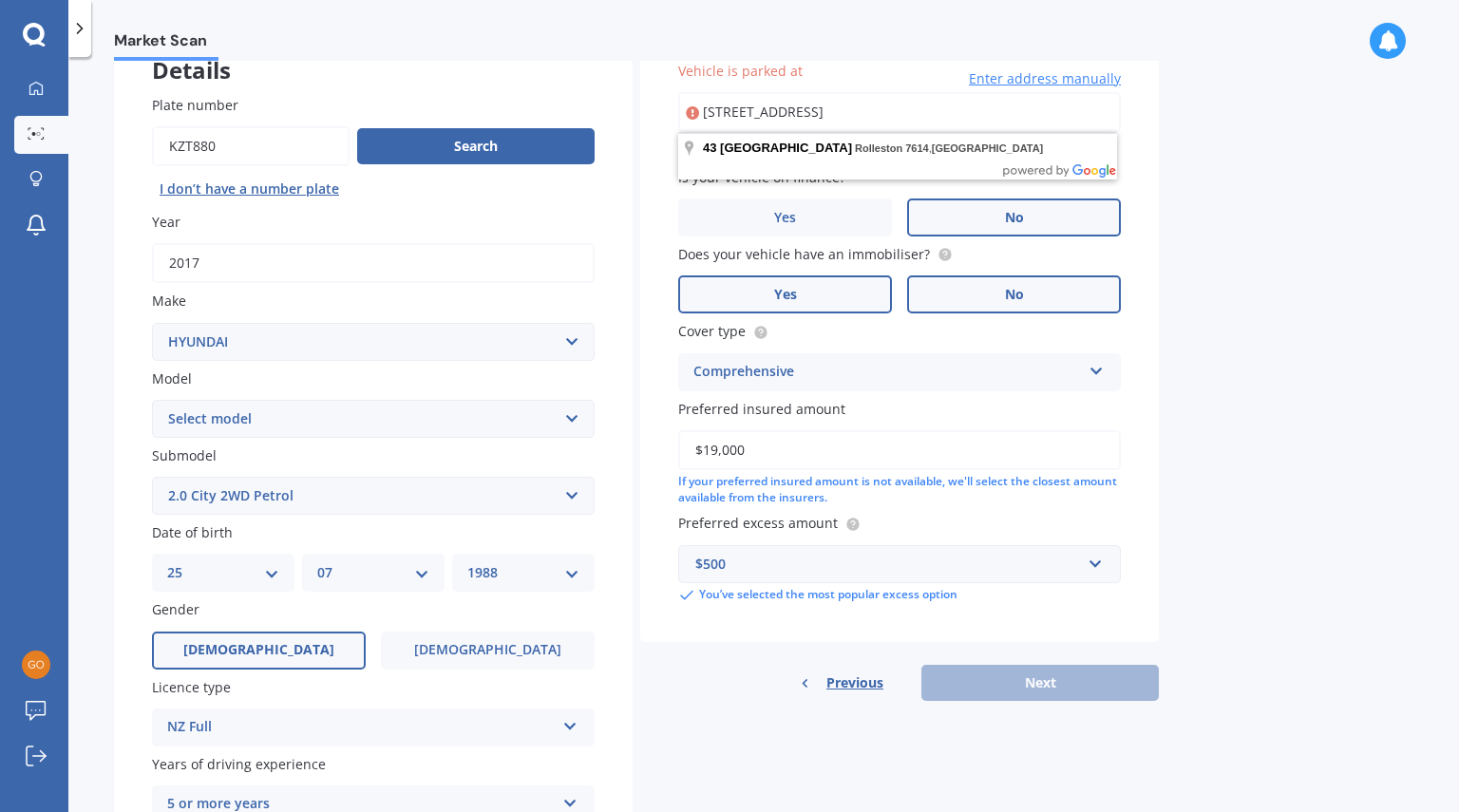
scroll to position [0, 0]
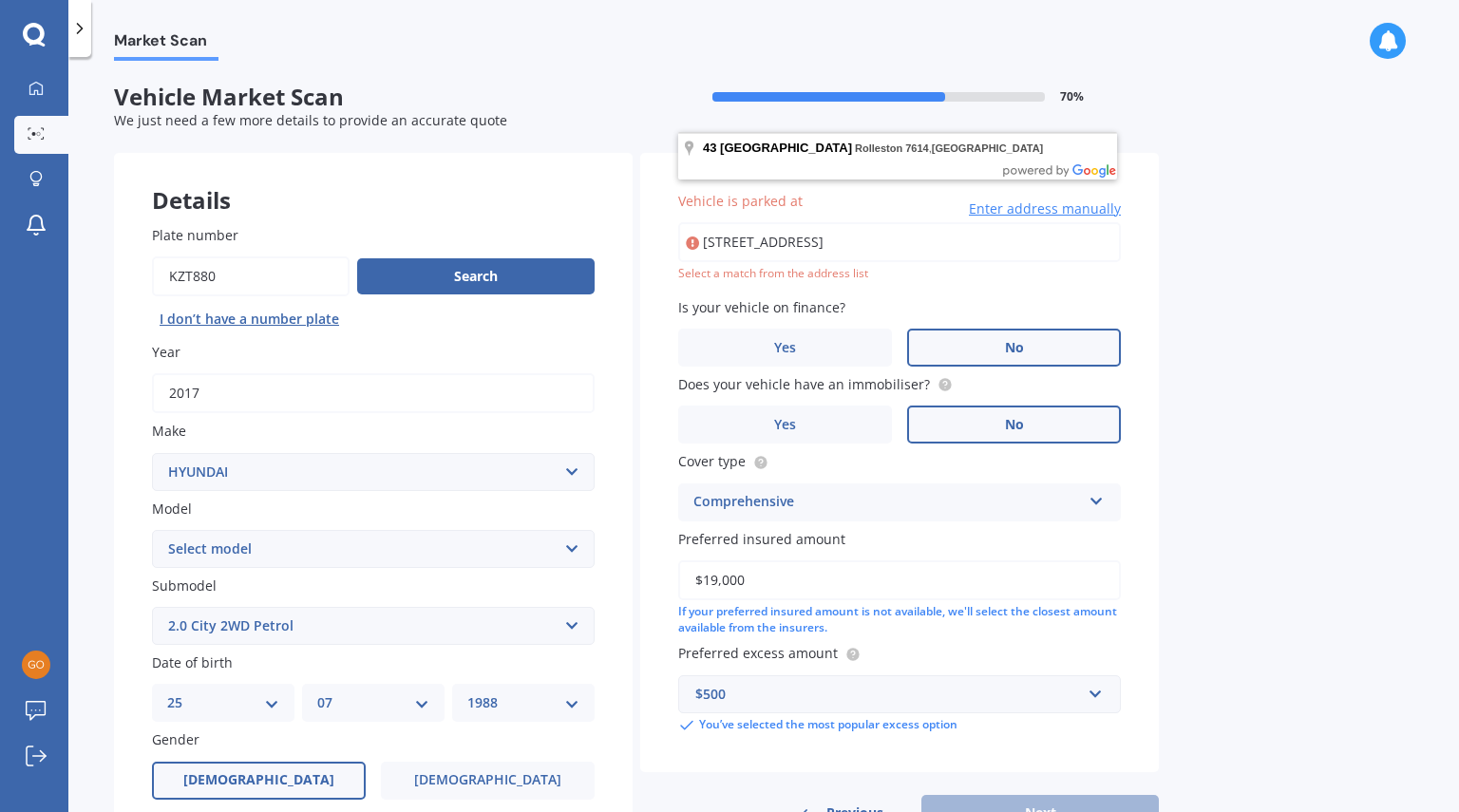
click at [1031, 234] on input "[STREET_ADDRESS]" at bounding box center [900, 241] width 443 height 40
click at [1112, 299] on label "Is your vehicle on finance?" at bounding box center [896, 307] width 435 height 20
click at [1025, 277] on div "Select a match from the address list" at bounding box center [900, 273] width 443 height 16
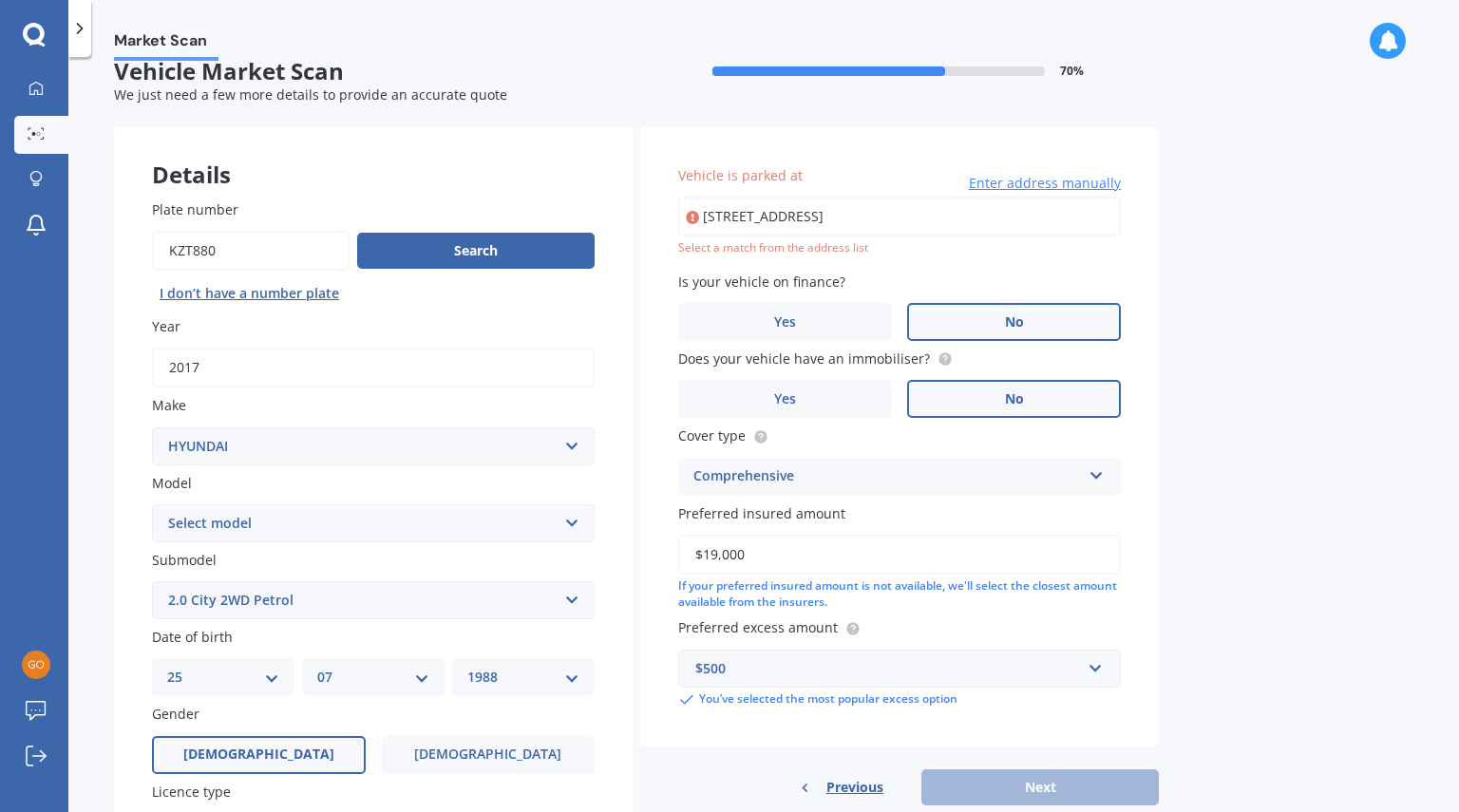
scroll to position [24, 0]
click at [855, 216] on input "[STREET_ADDRESS]" at bounding box center [900, 217] width 443 height 40
type input "[STREET_ADDRESS]"
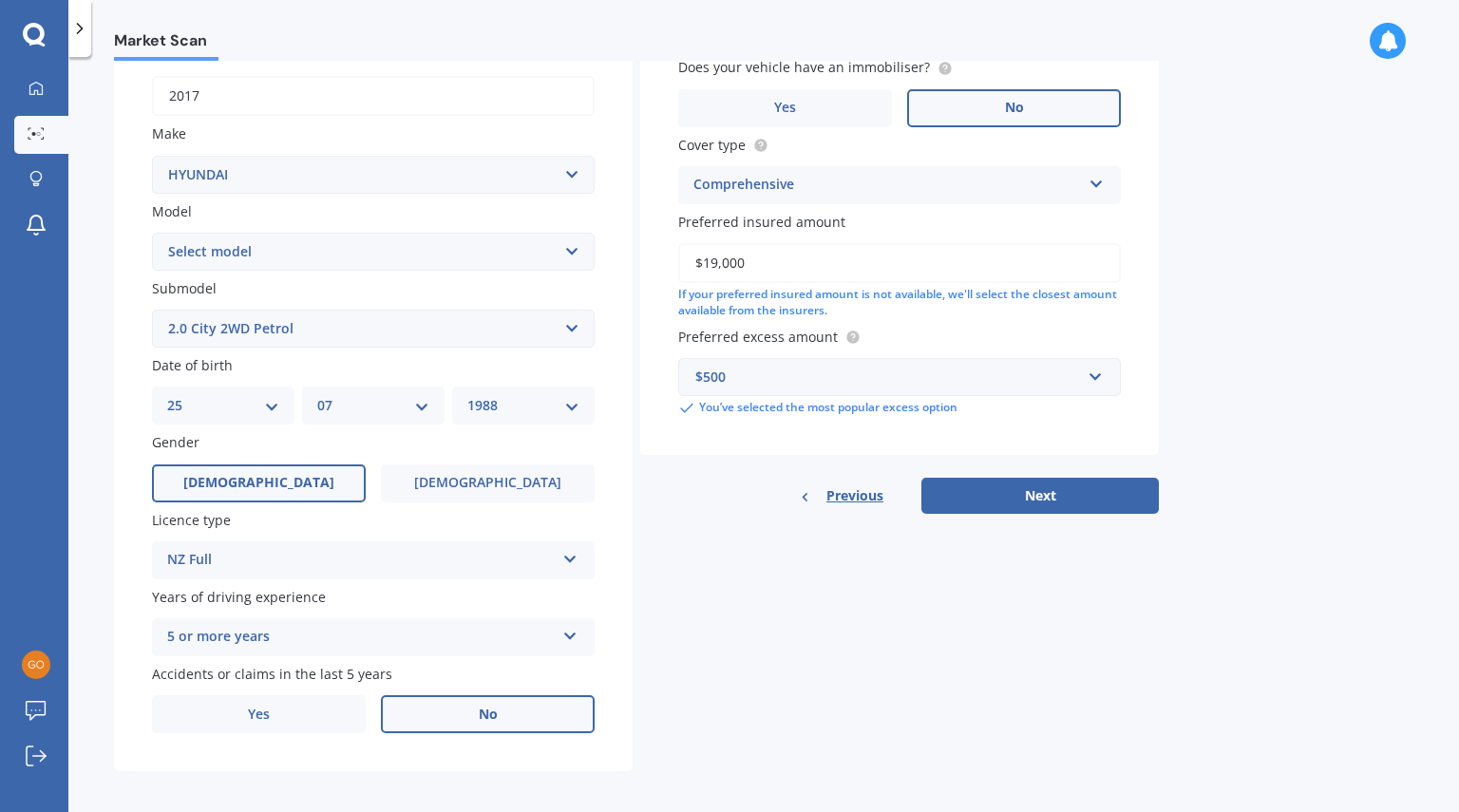
scroll to position [306, 0]
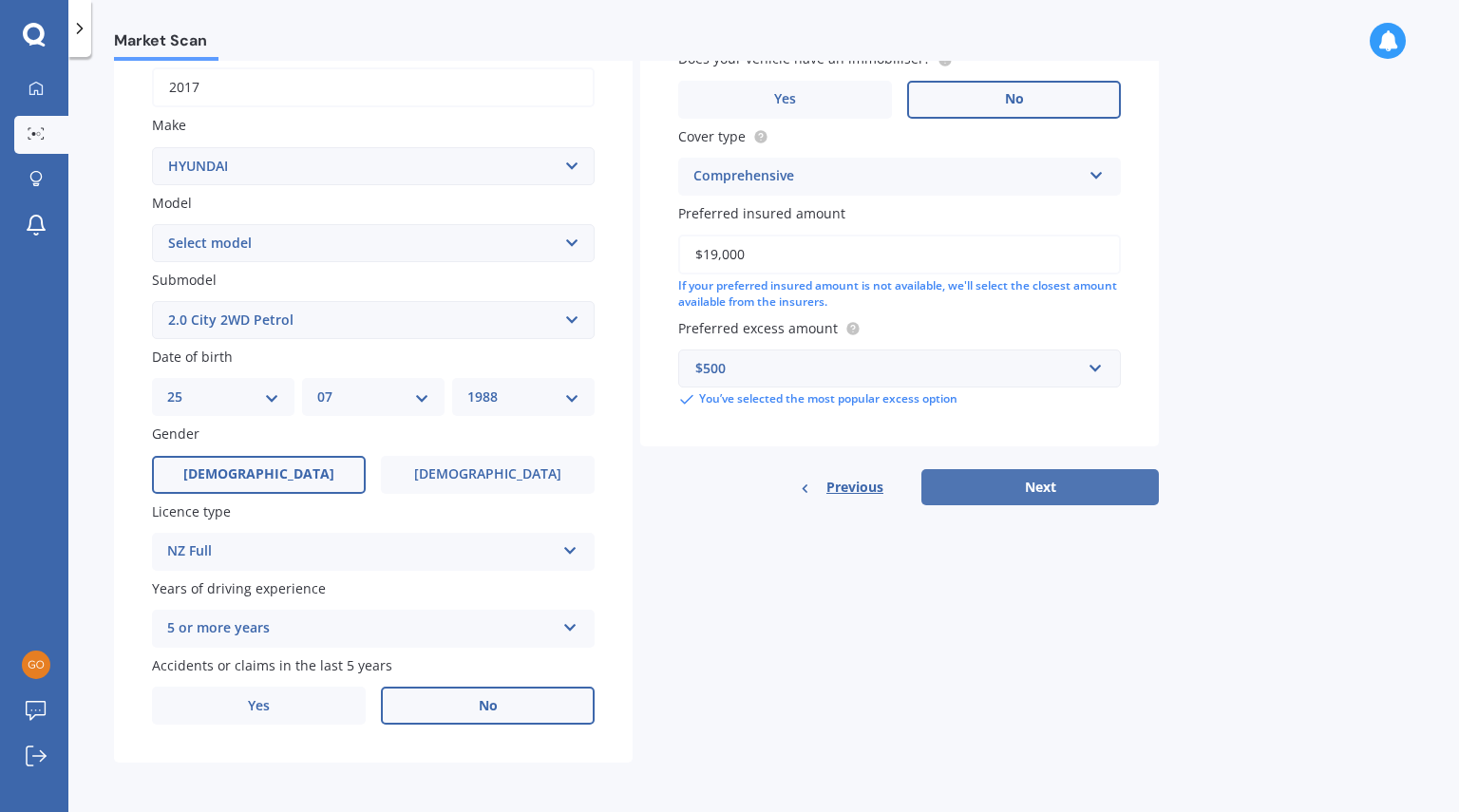
click at [1020, 477] on button "Next" at bounding box center [1040, 486] width 238 height 36
select select "25"
select select "07"
select select "1988"
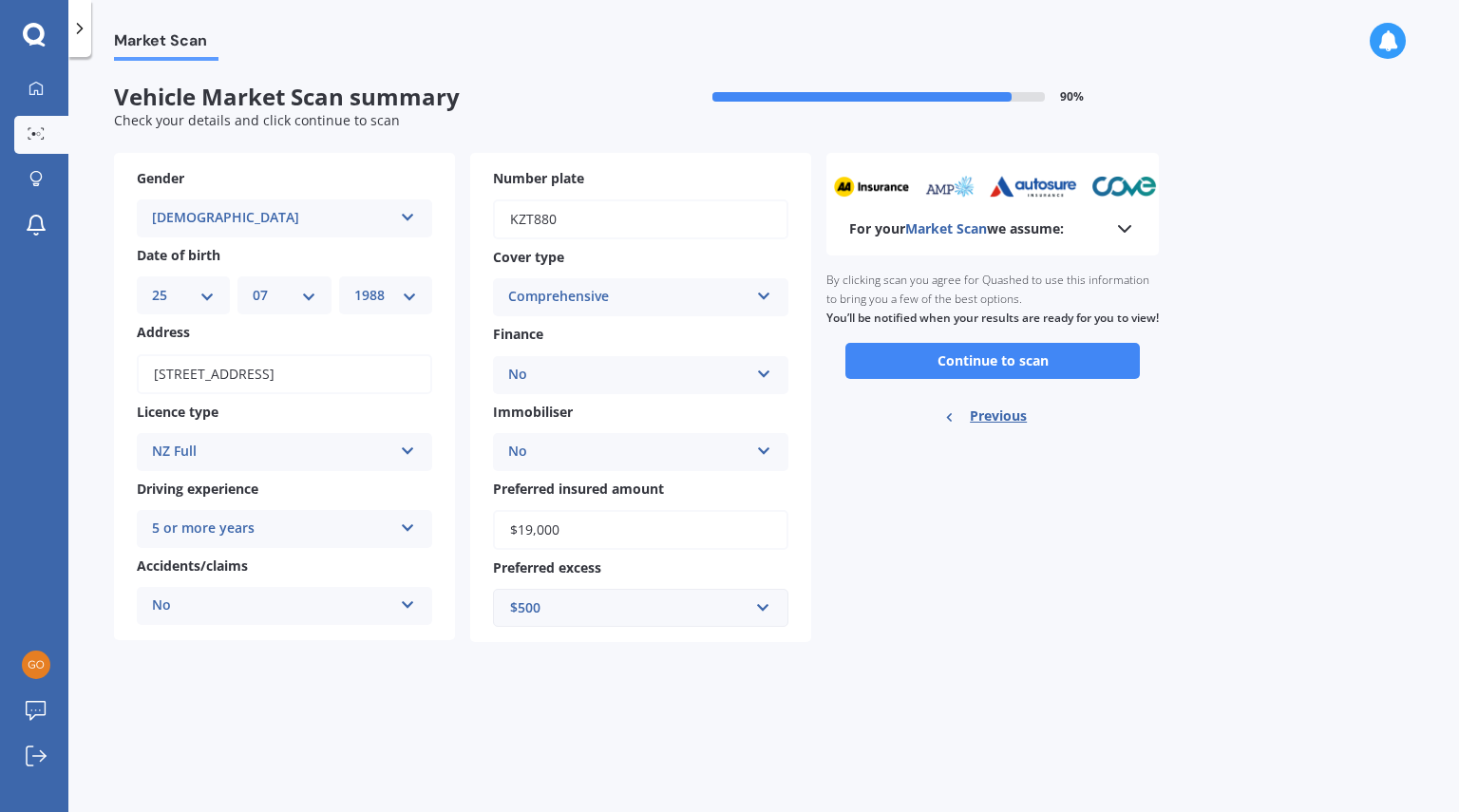
scroll to position [0, 0]
click at [927, 378] on button "Continue to scan" at bounding box center [993, 360] width 295 height 36
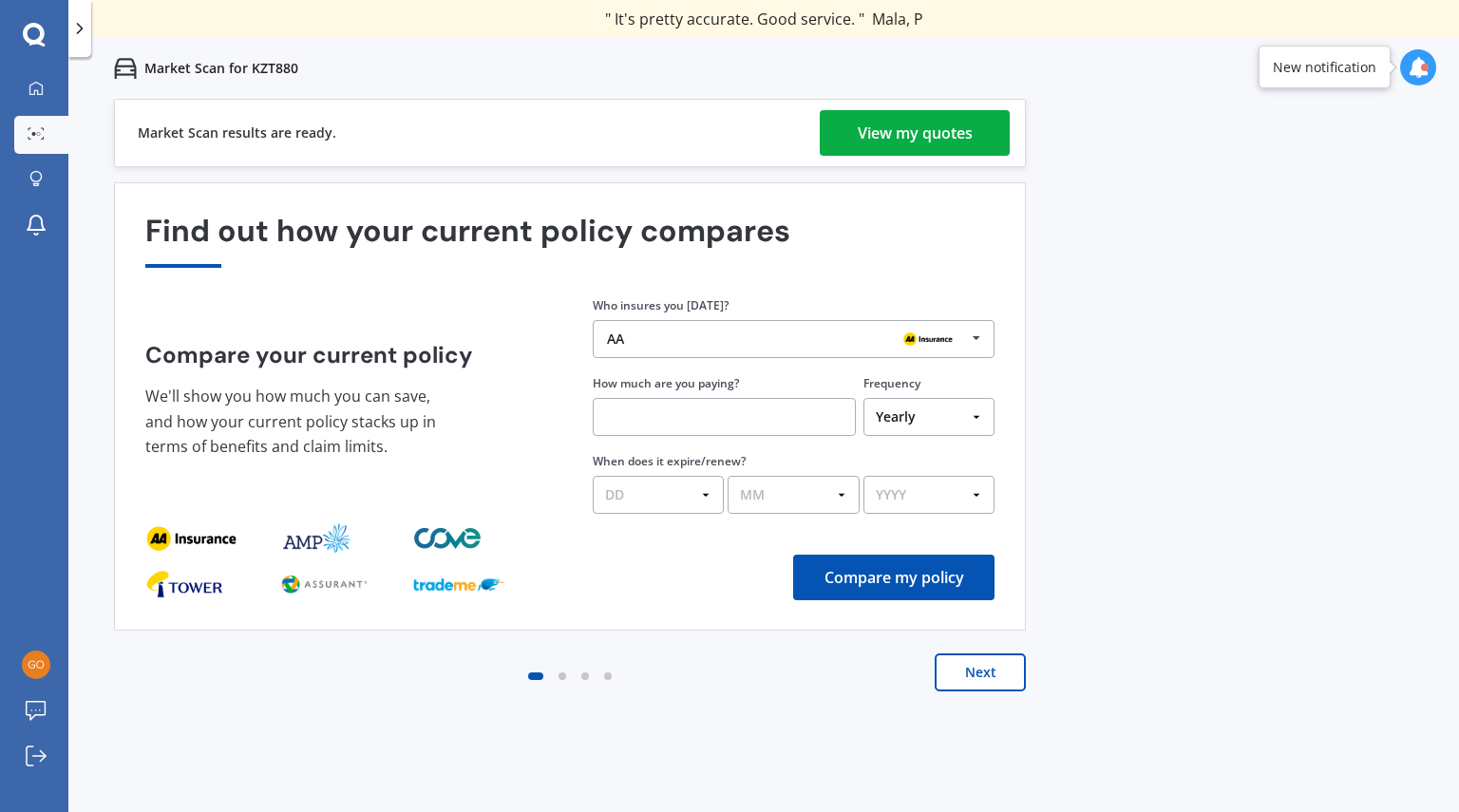
click at [936, 137] on div "View my quotes" at bounding box center [915, 133] width 115 height 46
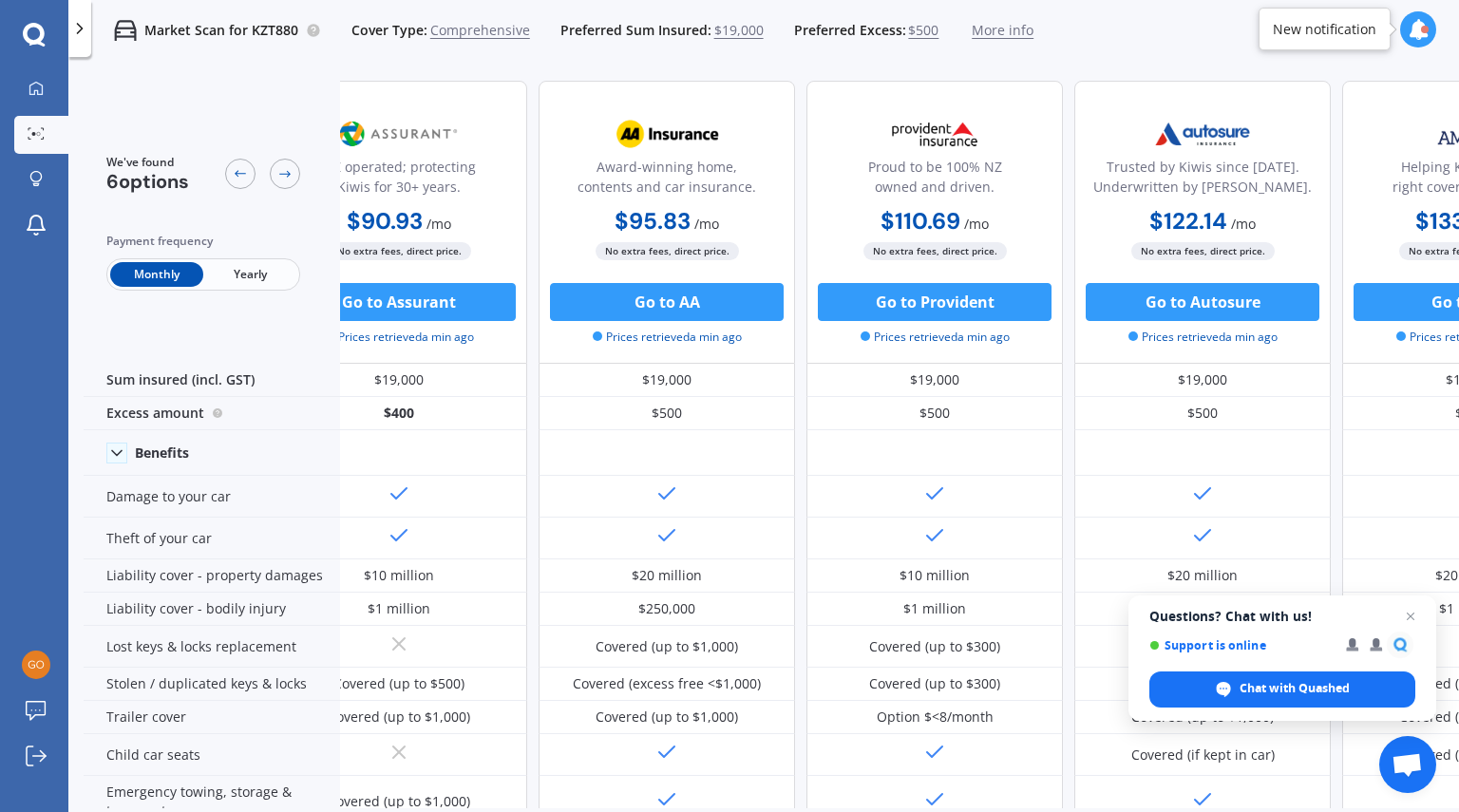
scroll to position [2, 0]
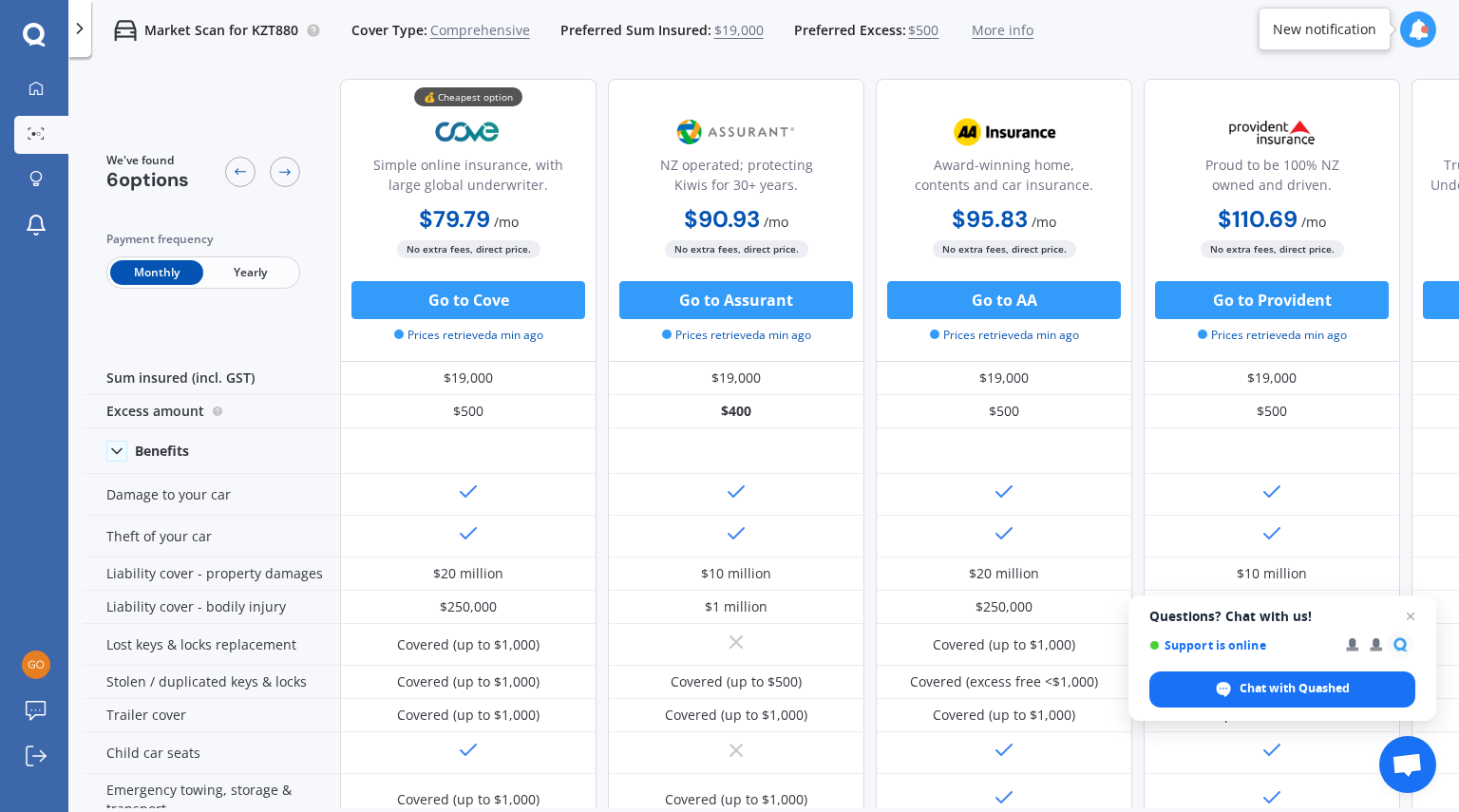
click at [257, 273] on span "Yearly" at bounding box center [250, 271] width 93 height 24
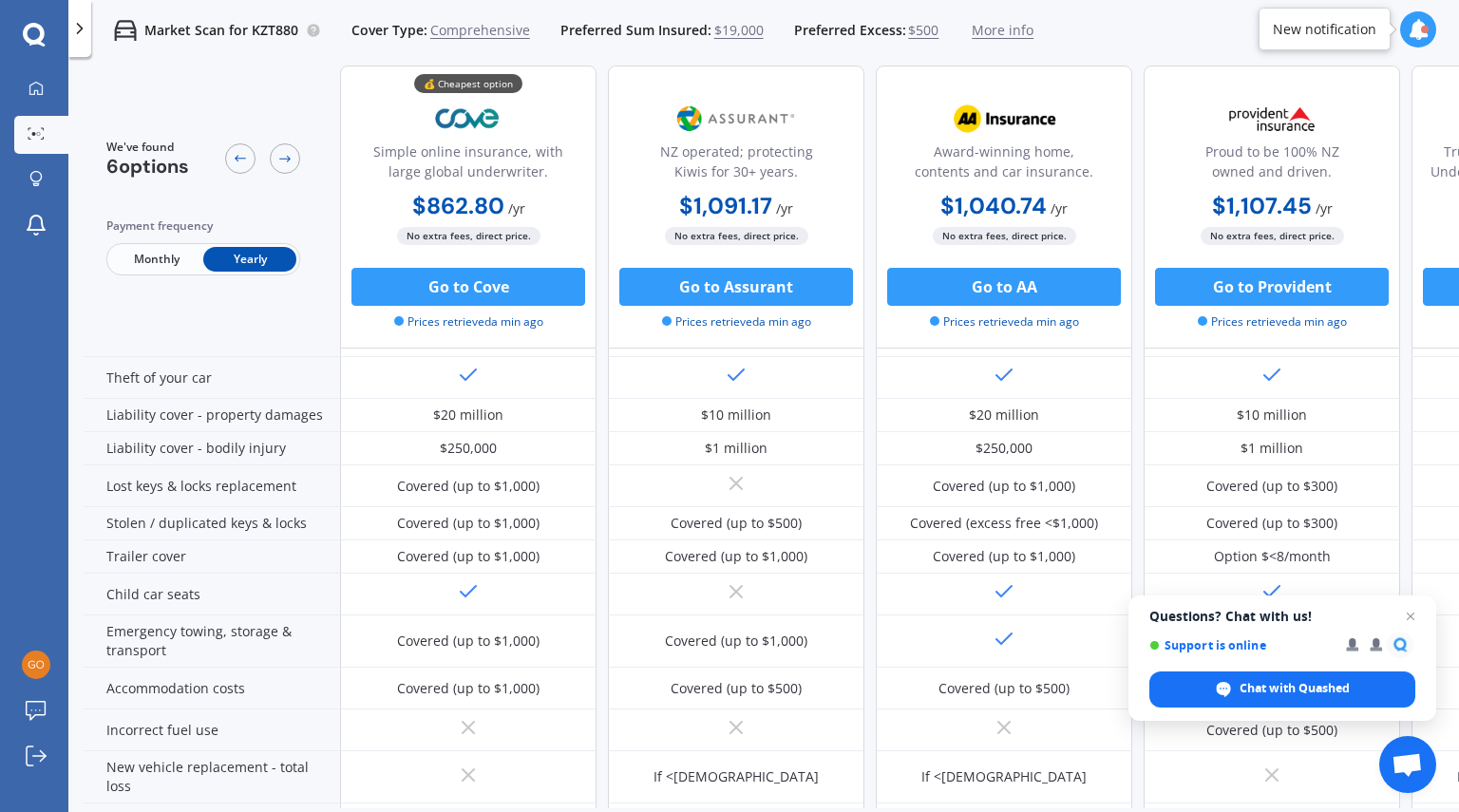
scroll to position [93, 0]
